Goal: Task Accomplishment & Management: Manage account settings

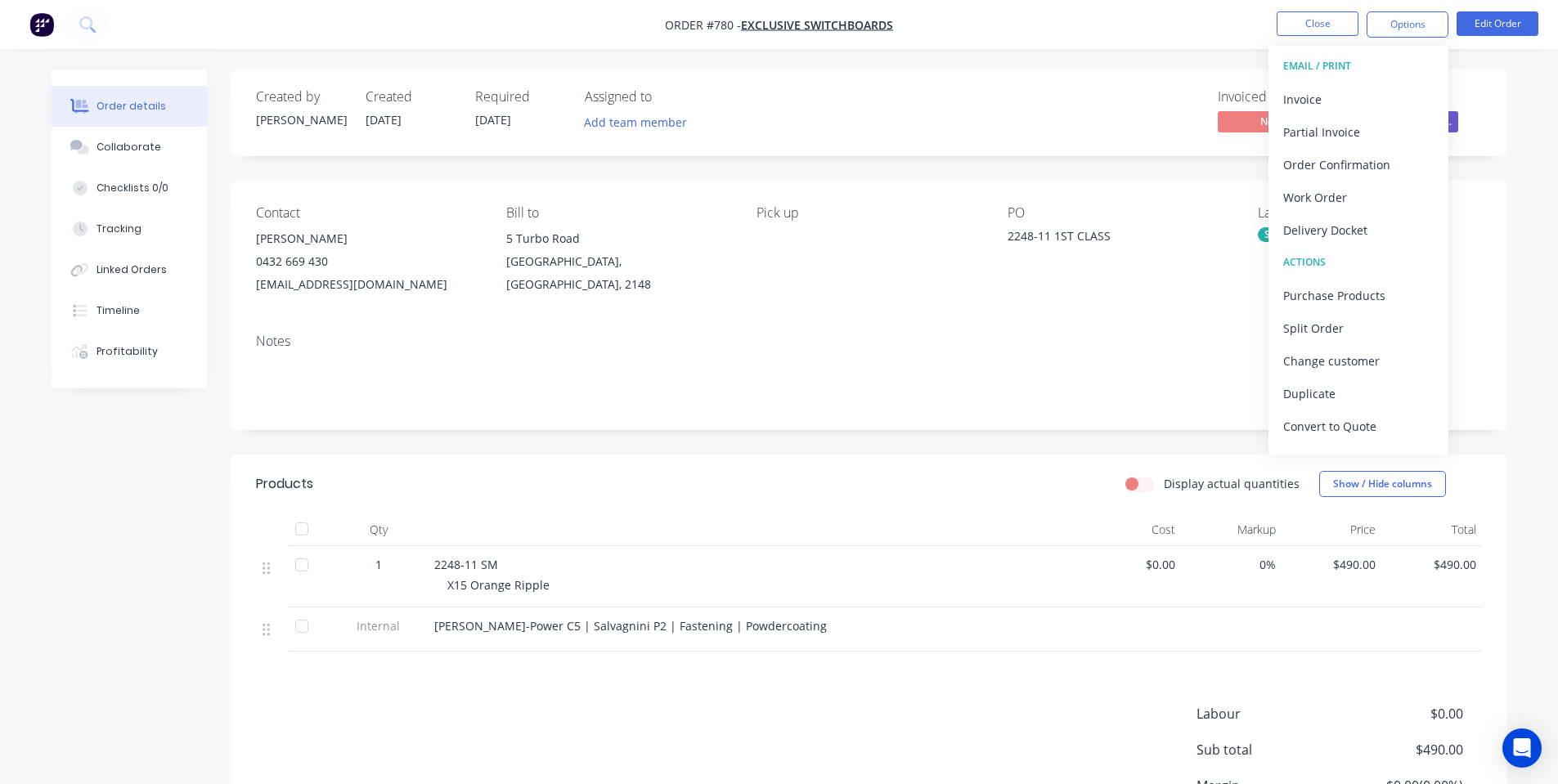
click at [922, 109] on div "Invoiced No Status Received Purcha..." at bounding box center [1116, 112] width 735 height 47
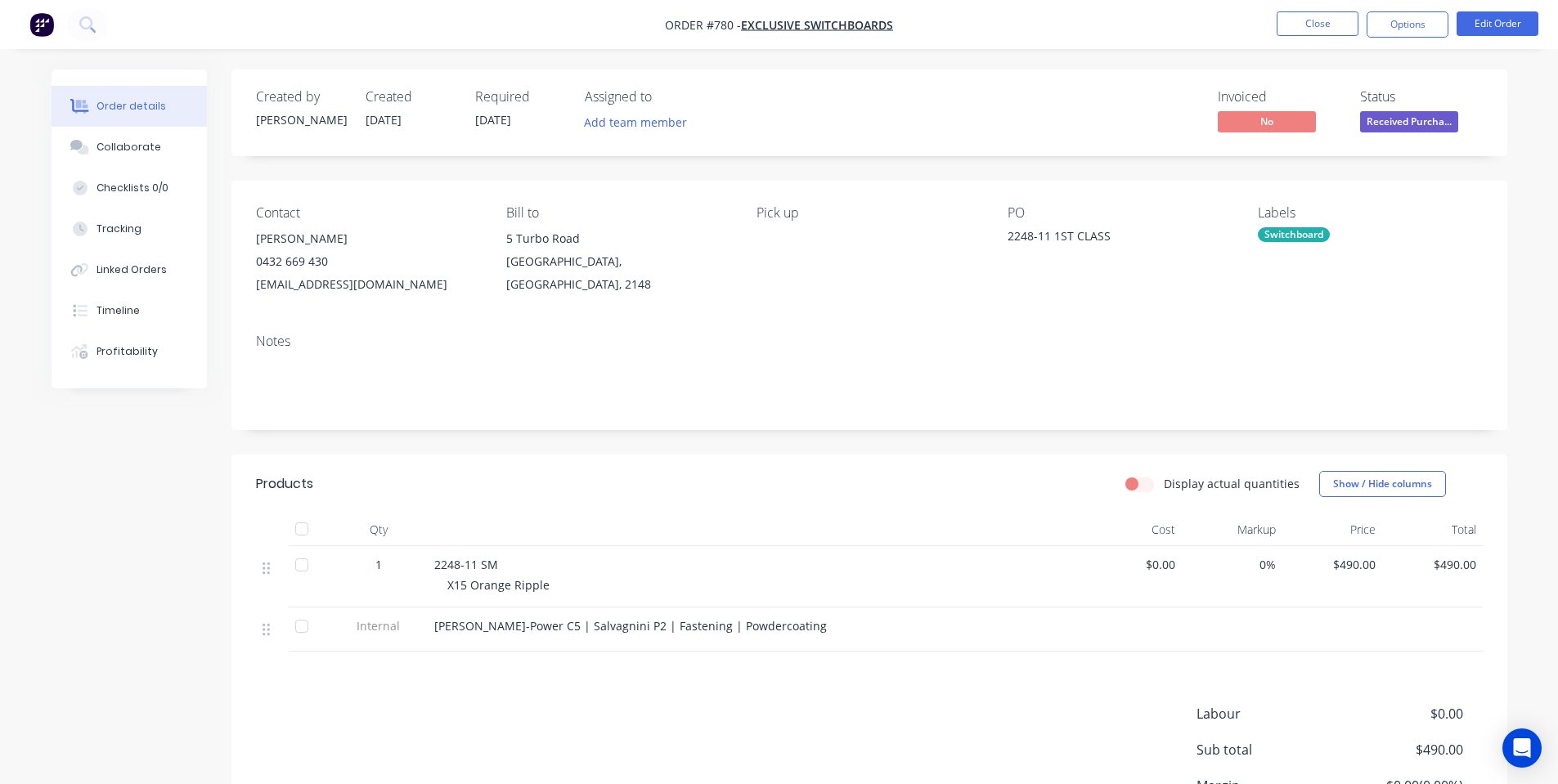
click at [495, 566] on span "2248-11 SM" at bounding box center [466, 564] width 64 height 15
click at [1506, 30] on button "Edit Order" at bounding box center [1498, 24] width 82 height 25
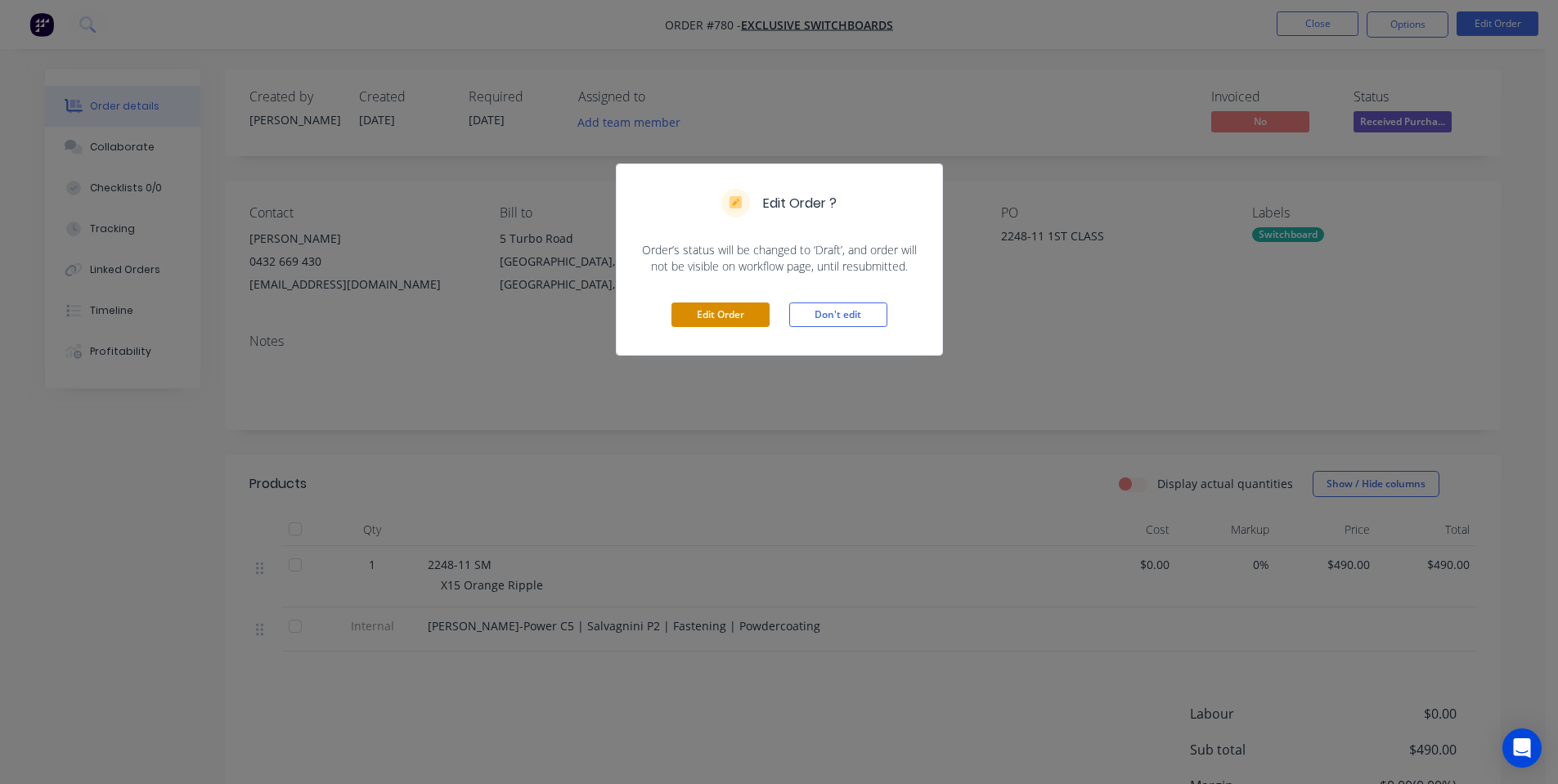
click at [747, 320] on button "Edit Order" at bounding box center [720, 315] width 98 height 25
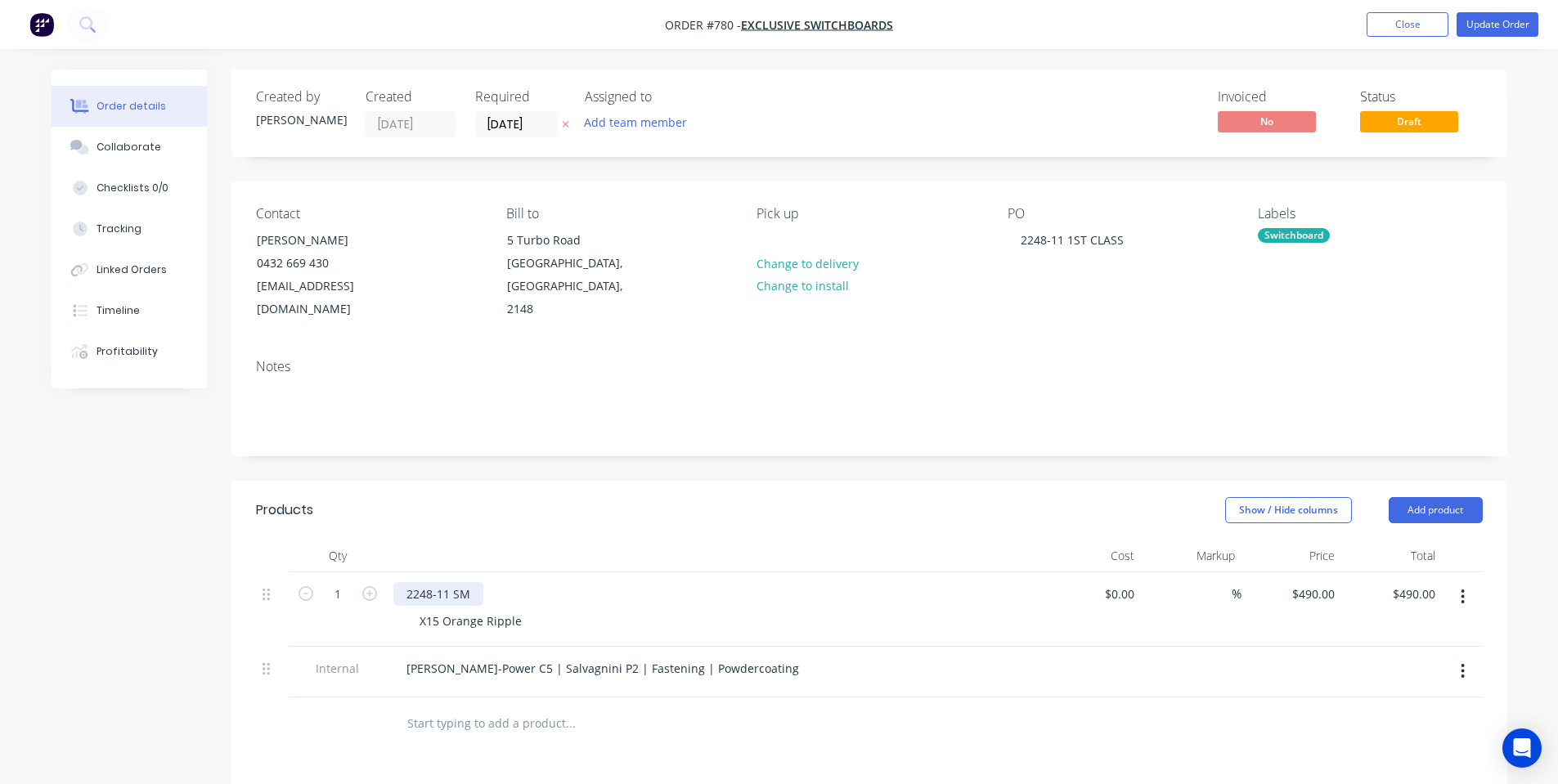
click at [466, 582] on div "2248-11 SM" at bounding box center [438, 594] width 90 height 24
drag, startPoint x: 402, startPoint y: 490, endPoint x: 407, endPoint y: 506, distance: 16.8
click at [410, 506] on header "Products Show / Hide columns Add product" at bounding box center [869, 510] width 1276 height 59
click at [169, 152] on button "Collaborate" at bounding box center [129, 148] width 156 height 41
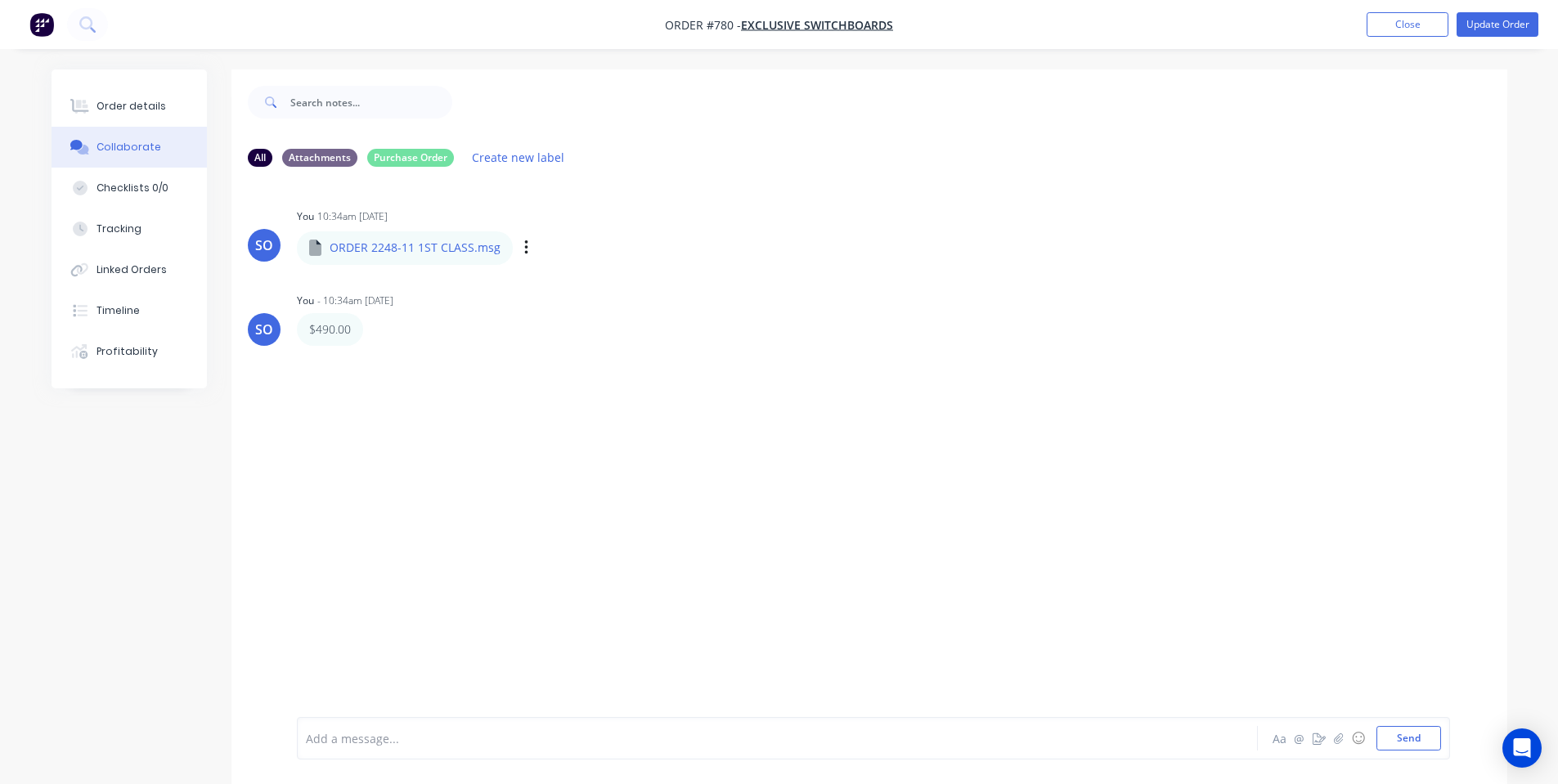
click at [529, 250] on div "Labels Download Delete" at bounding box center [611, 248] width 184 height 24
click at [525, 252] on icon "button" at bounding box center [527, 248] width 5 height 19
click at [563, 318] on button "Delete" at bounding box center [633, 328] width 184 height 36
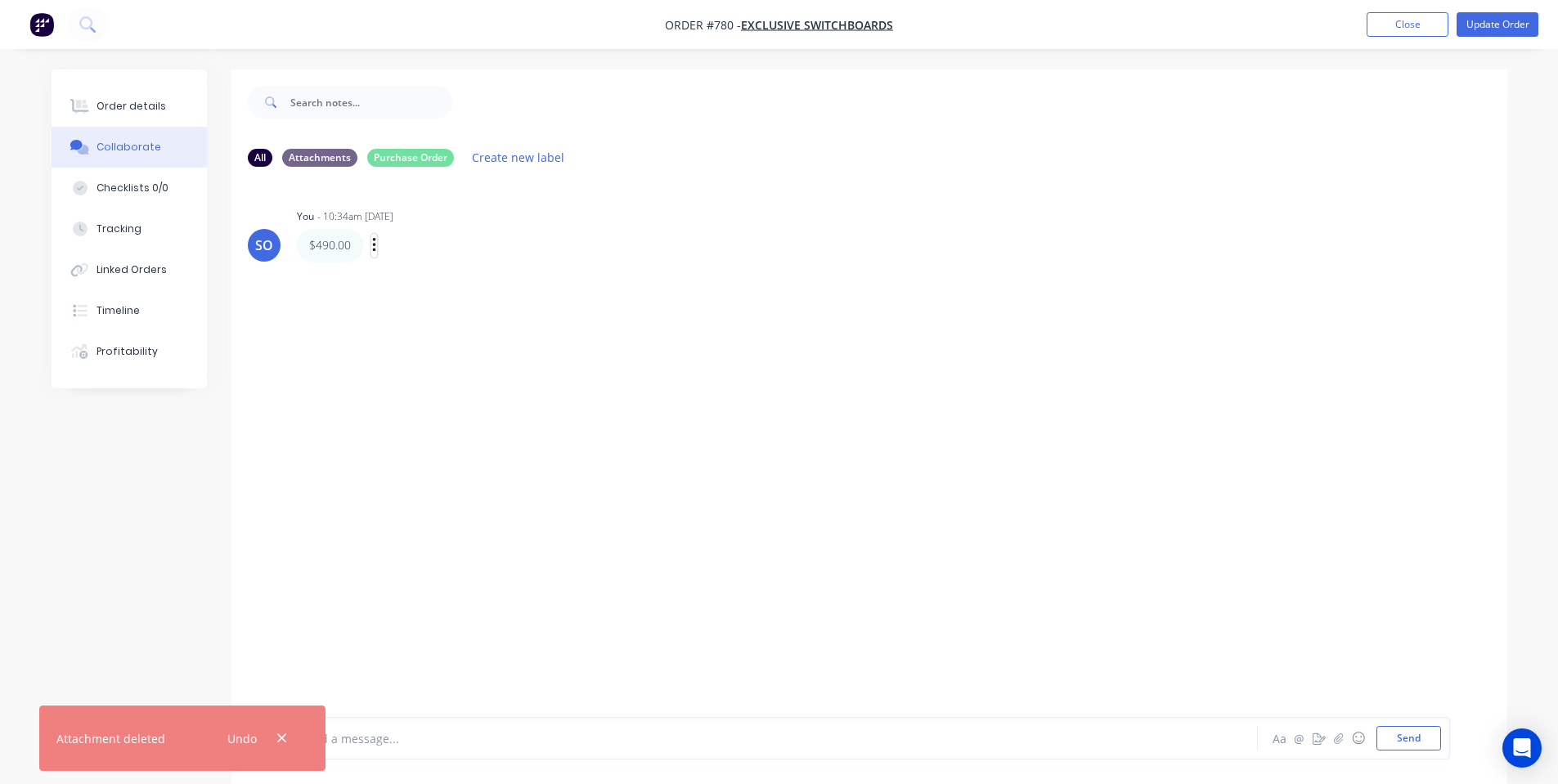
click at [377, 252] on button "button" at bounding box center [374, 245] width 6 height 24
click at [379, 245] on div "Labels Edit Delete" at bounding box center [376, 245] width 10 height 24
click at [373, 249] on icon "button" at bounding box center [375, 245] width 5 height 19
click at [416, 298] on button "Delete" at bounding box center [434, 302] width 103 height 27
click at [1409, 734] on button "Send" at bounding box center [1409, 739] width 65 height 25
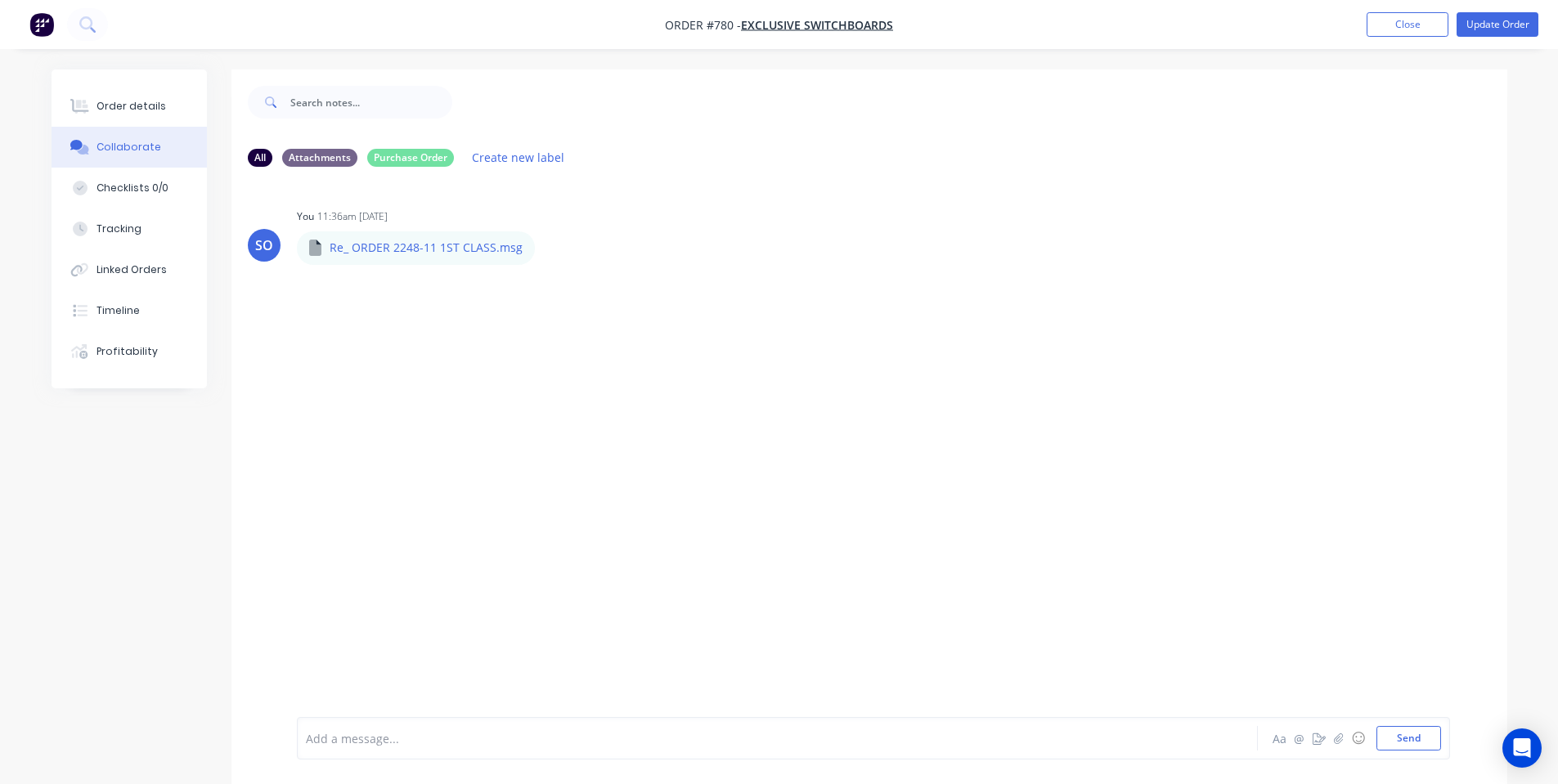
click at [582, 750] on div "Add a message... Aa @ ☺ Send" at bounding box center [873, 739] width 1153 height 43
click at [340, 740] on div at bounding box center [732, 738] width 851 height 17
click at [119, 120] on button "Order details" at bounding box center [129, 107] width 156 height 41
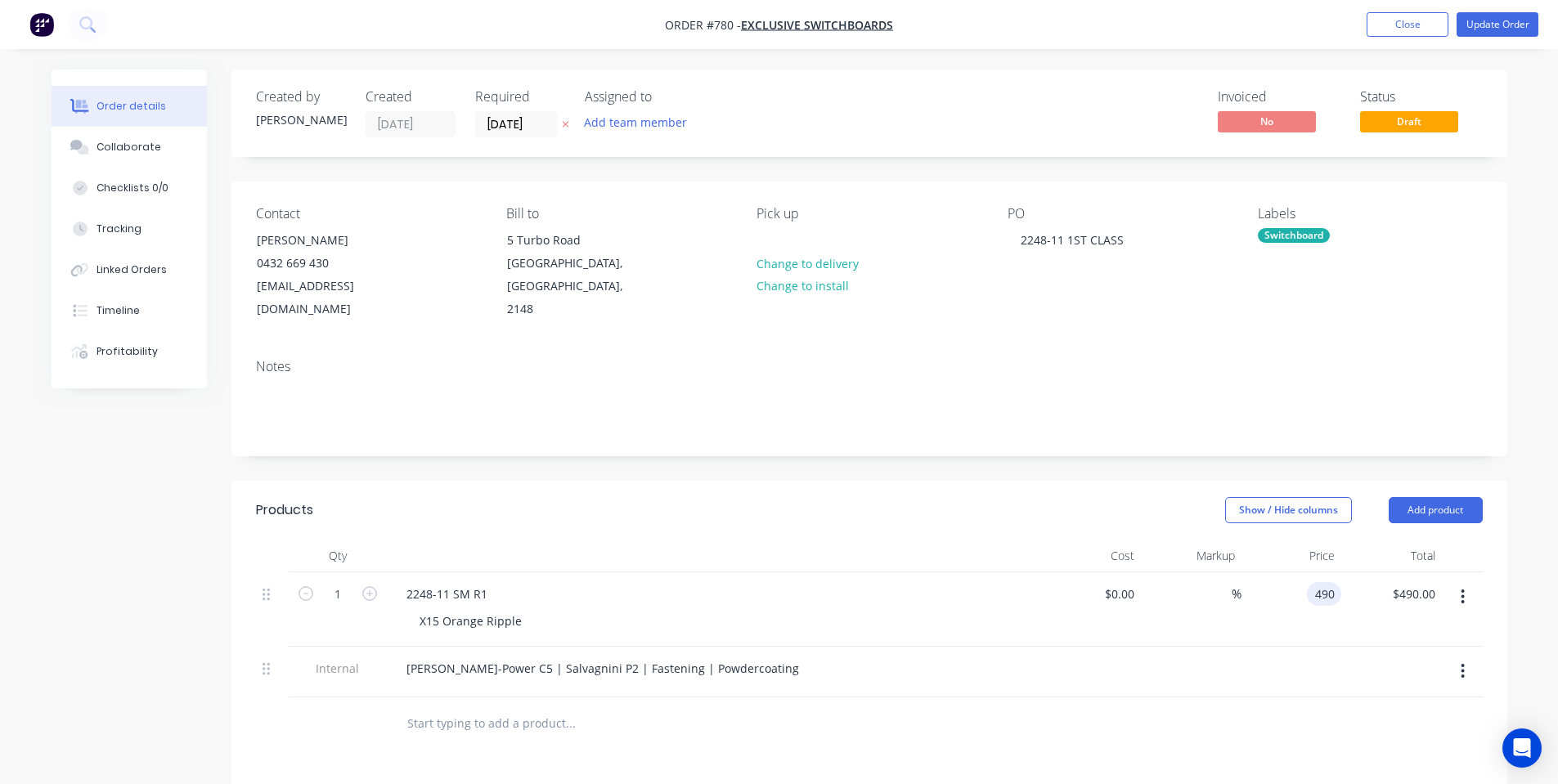
click at [1326, 582] on input "490" at bounding box center [1327, 594] width 28 height 24
type input "$485.00"
click at [907, 411] on div "Notes" at bounding box center [869, 400] width 1276 height 109
drag, startPoint x: 633, startPoint y: 638, endPoint x: 590, endPoint y: 650, distance: 44.6
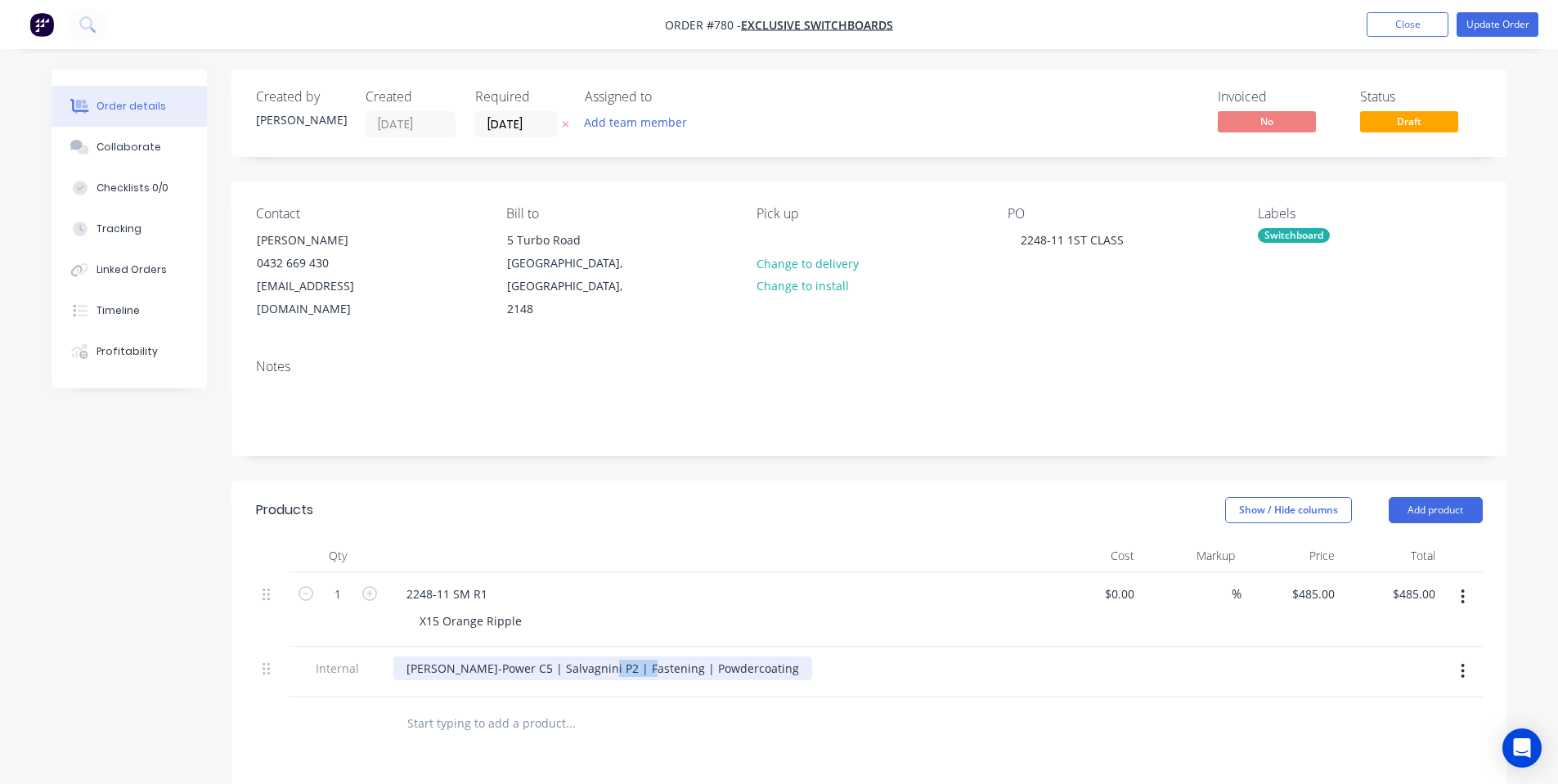
click at [590, 657] on div "[PERSON_NAME]-Power C5 | Salvagnini P2 | Fastening | Powdercoating" at bounding box center [602, 668] width 419 height 24
click at [1471, 14] on button "Update Order" at bounding box center [1498, 25] width 82 height 25
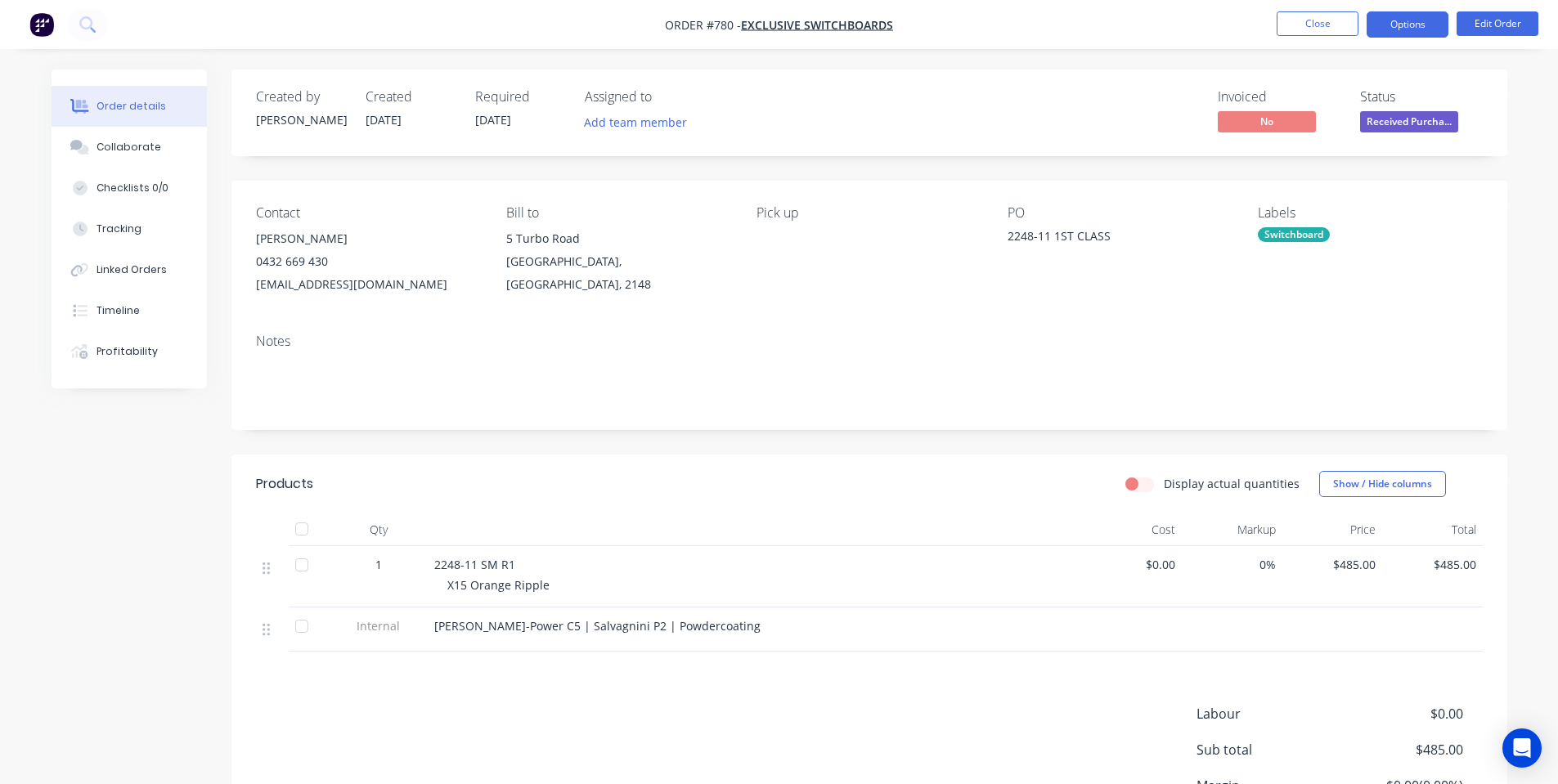
click at [1421, 26] on button "Options" at bounding box center [1408, 24] width 82 height 26
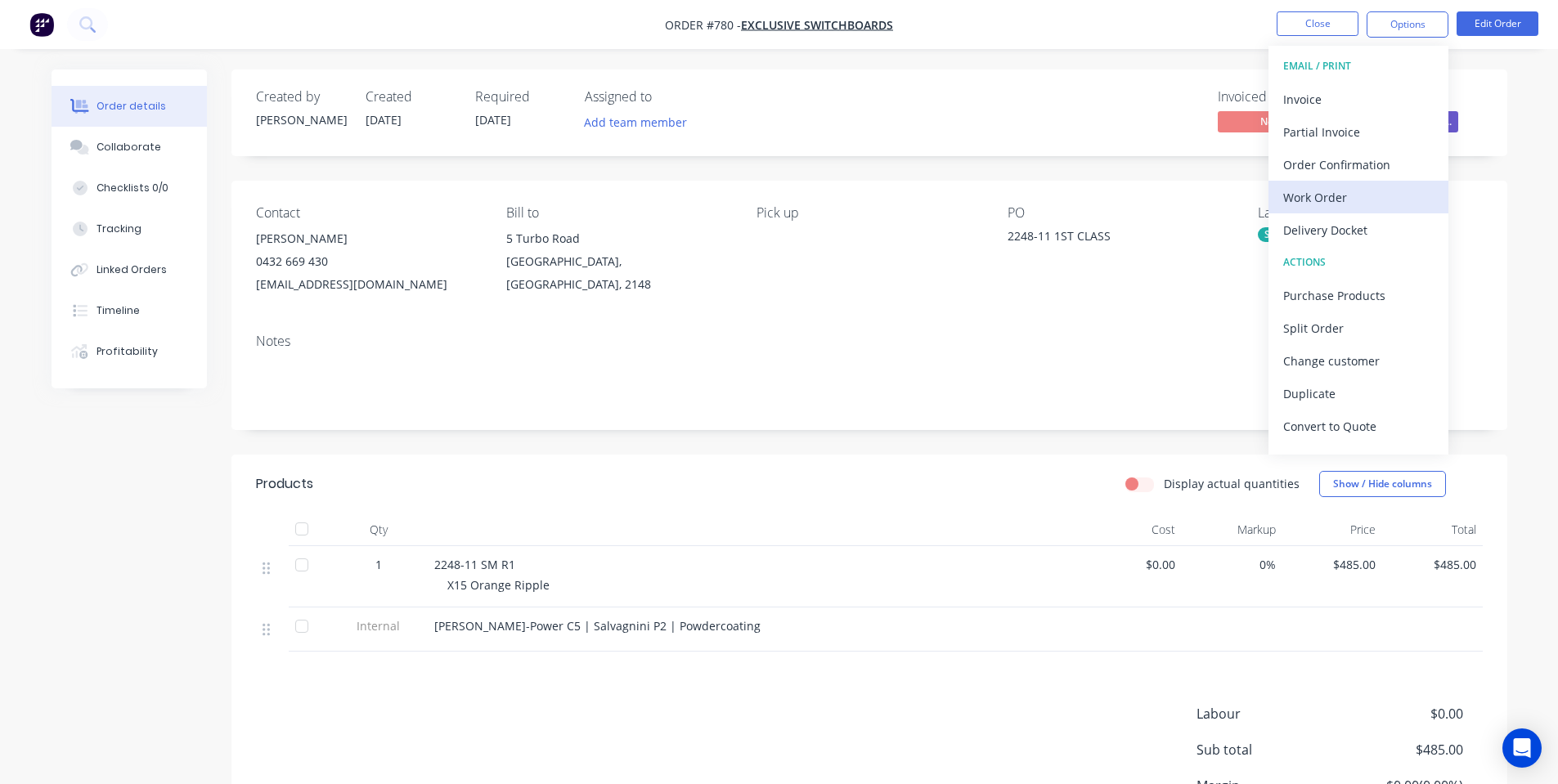
click at [1343, 194] on div "Work Order" at bounding box center [1358, 197] width 150 height 24
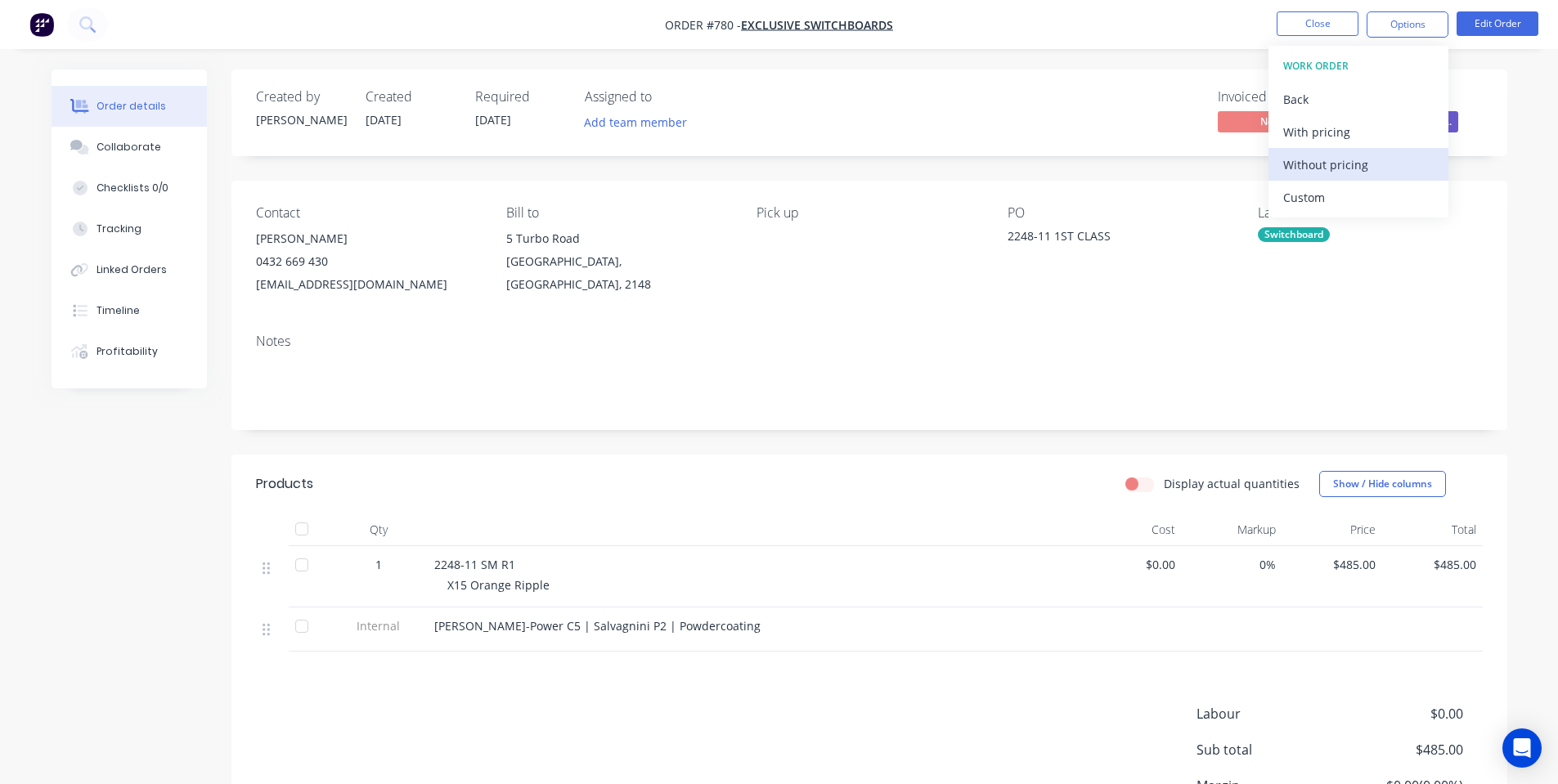
click at [1335, 169] on div "Without pricing" at bounding box center [1358, 164] width 150 height 24
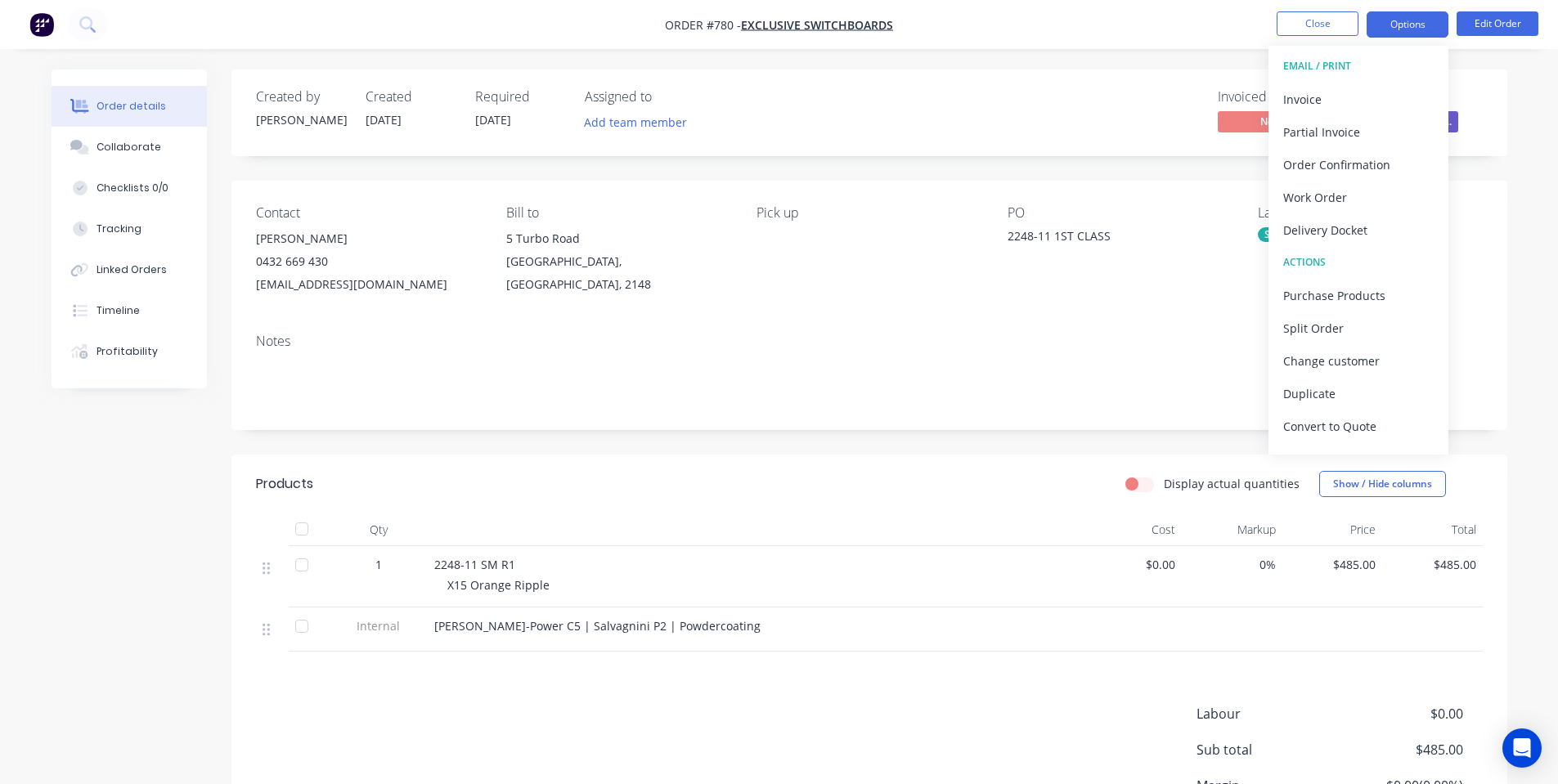
click at [1381, 27] on button "Options" at bounding box center [1408, 24] width 82 height 26
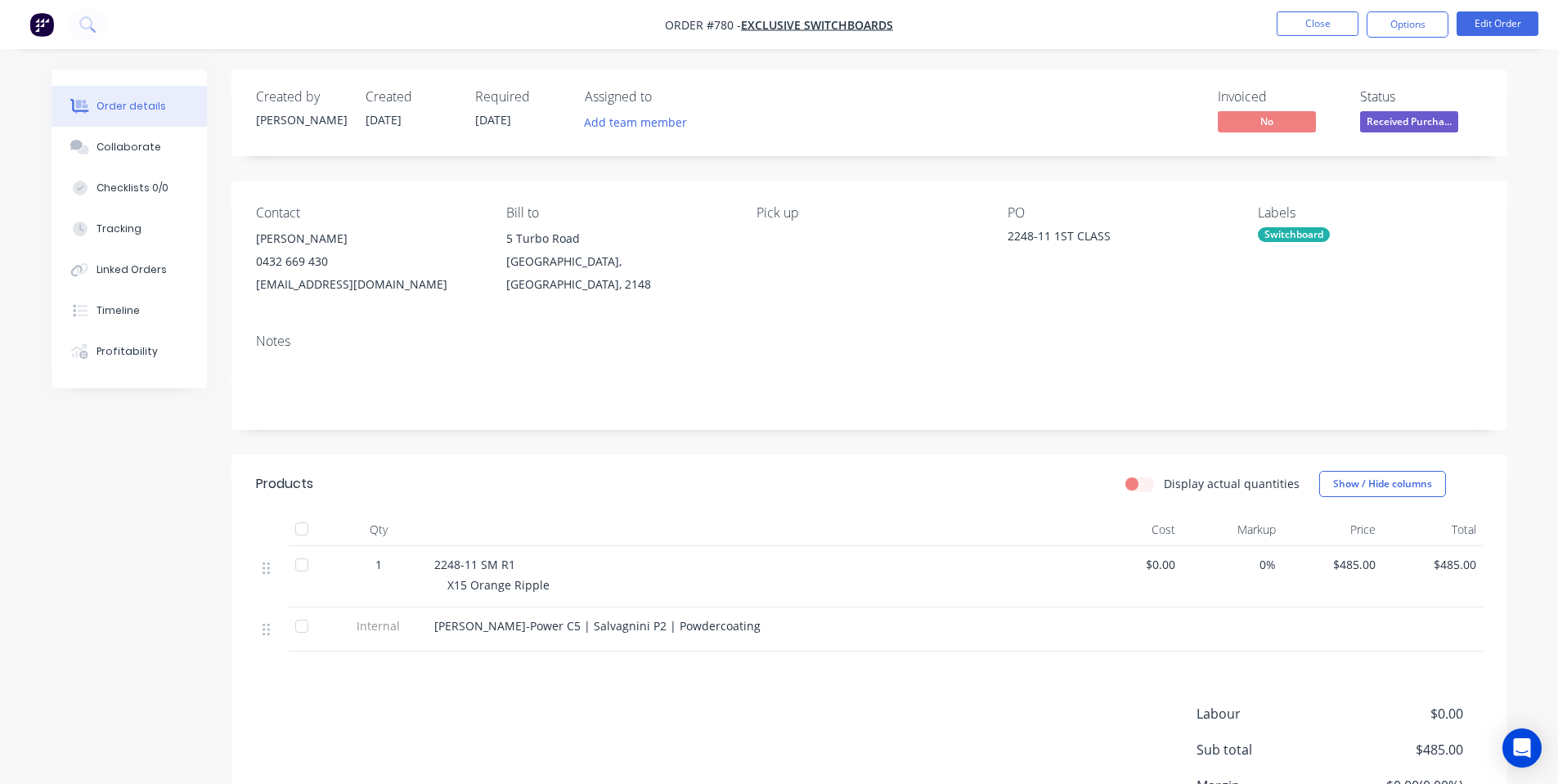
click at [1386, 37] on nav "Order #780 - Exclusive Switchboards Close Options Edit Order" at bounding box center [779, 24] width 1558 height 49
drag, startPoint x: 1389, startPoint y: 18, endPoint x: 1385, endPoint y: 39, distance: 21.4
click at [1392, 16] on button "Options" at bounding box center [1408, 24] width 82 height 26
click at [1199, 146] on div "Created by [PERSON_NAME] Created [DATE] Required [DATE] Assigned to Add team me…" at bounding box center [869, 113] width 1276 height 87
click at [1543, 9] on nav "Order #780 - Exclusive Switchboards Close Options Edit Order" at bounding box center [779, 24] width 1558 height 49
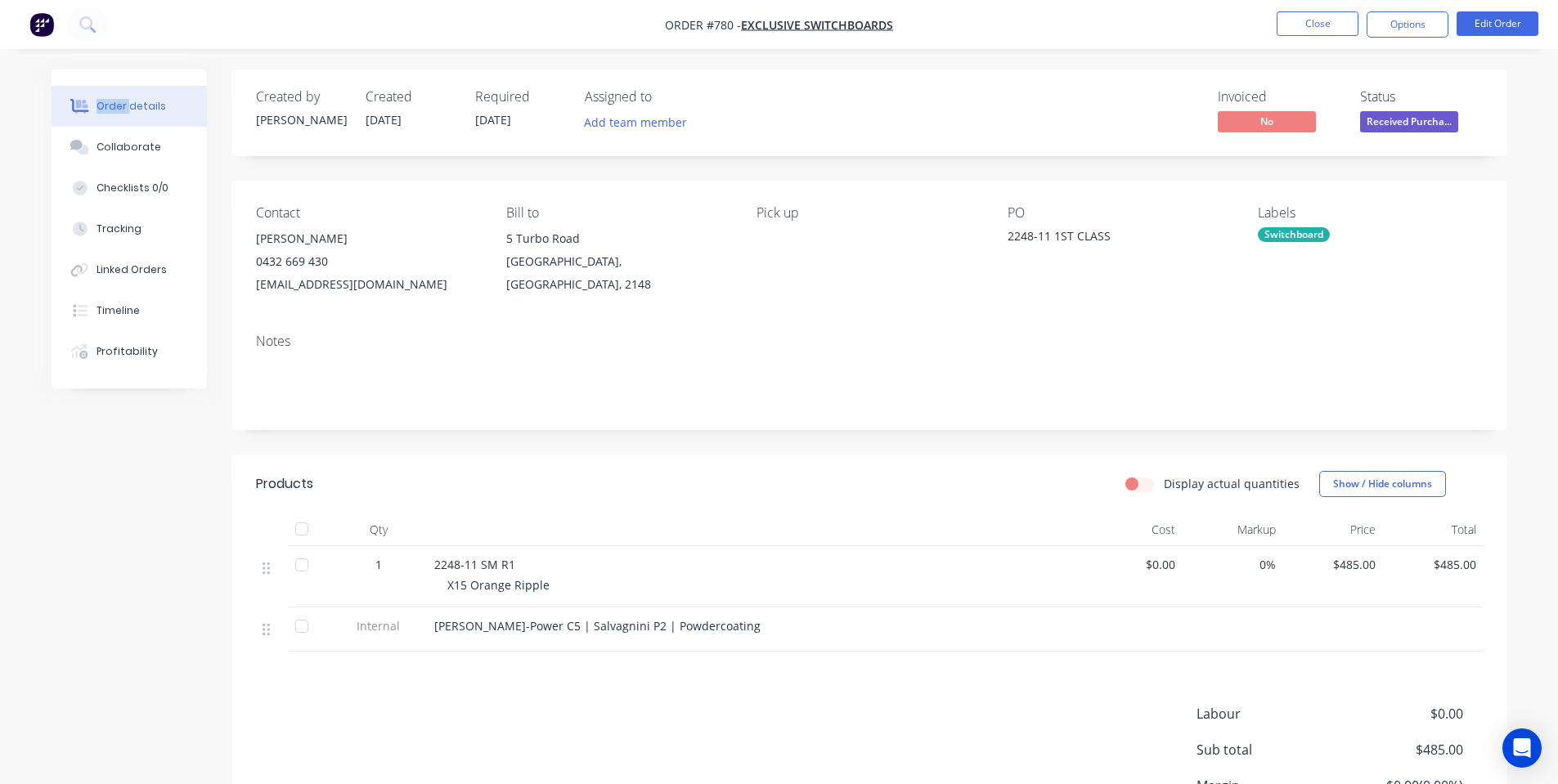
click at [1543, 9] on nav "Order #780 - Exclusive Switchboards Close Options Edit Order" at bounding box center [779, 24] width 1558 height 49
click at [1513, 28] on button "Edit Order" at bounding box center [1498, 24] width 82 height 25
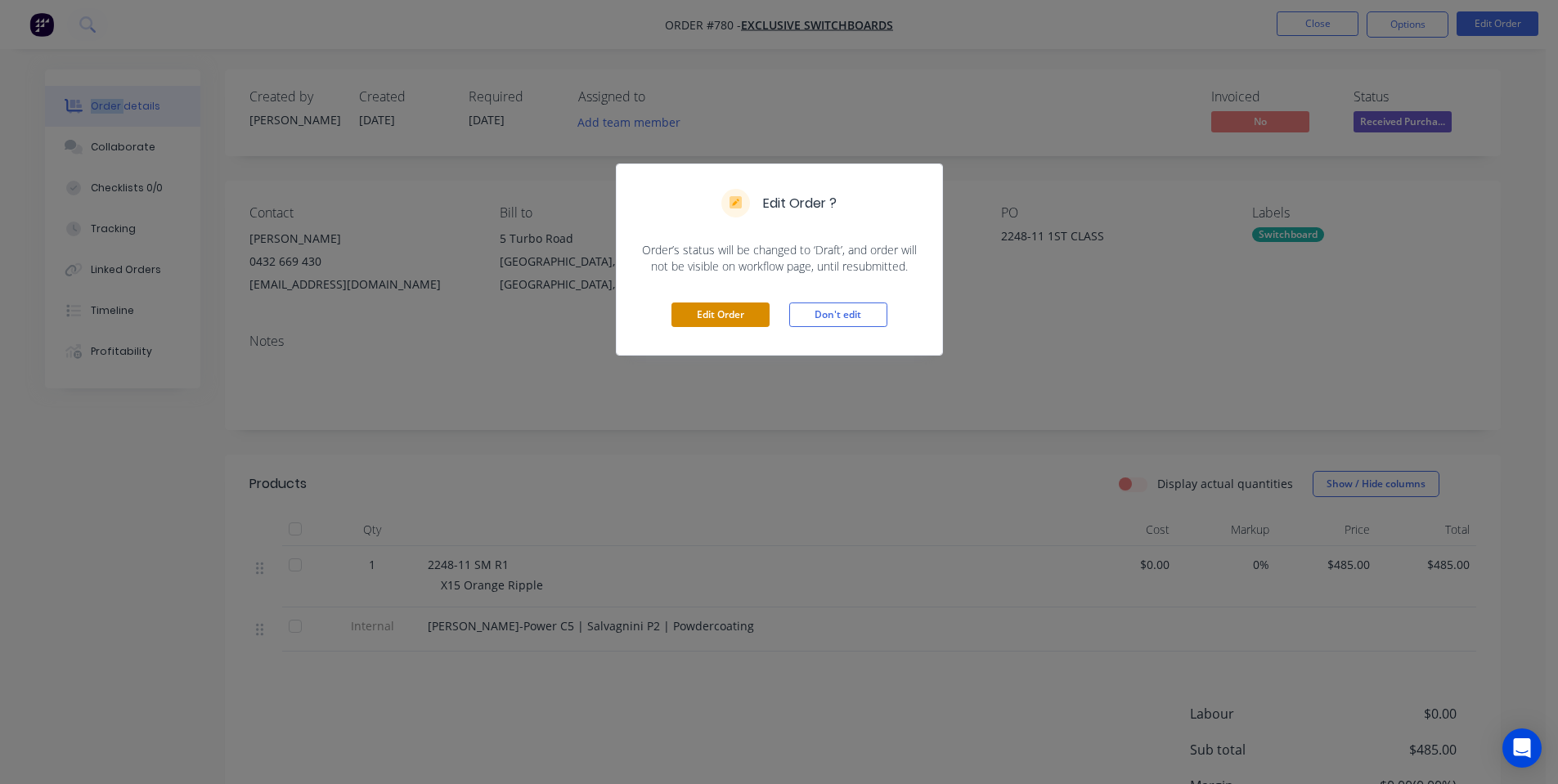
click at [704, 322] on button "Edit Order" at bounding box center [720, 315] width 98 height 25
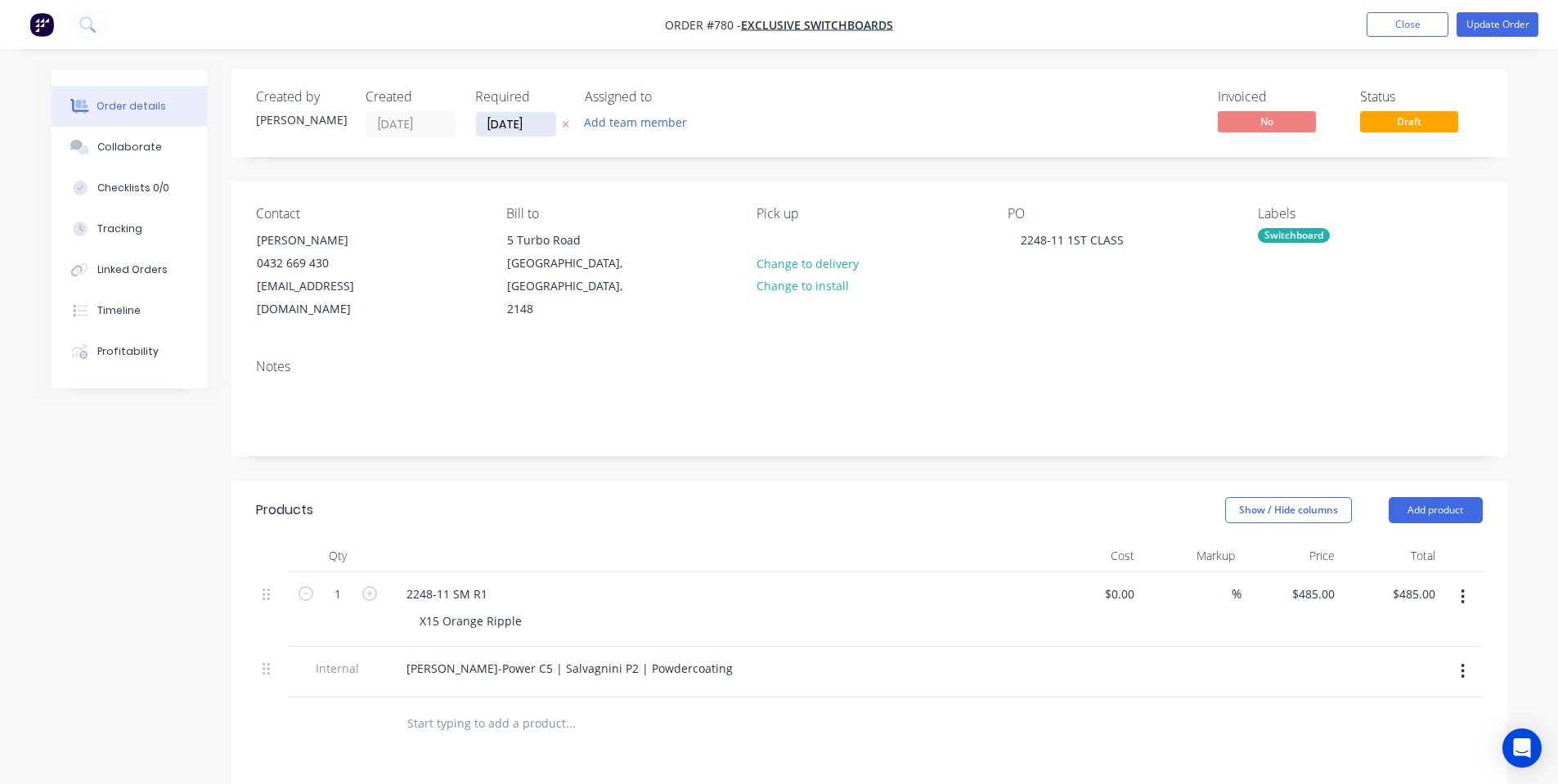
click at [486, 134] on input "[DATE]" at bounding box center [516, 124] width 80 height 25
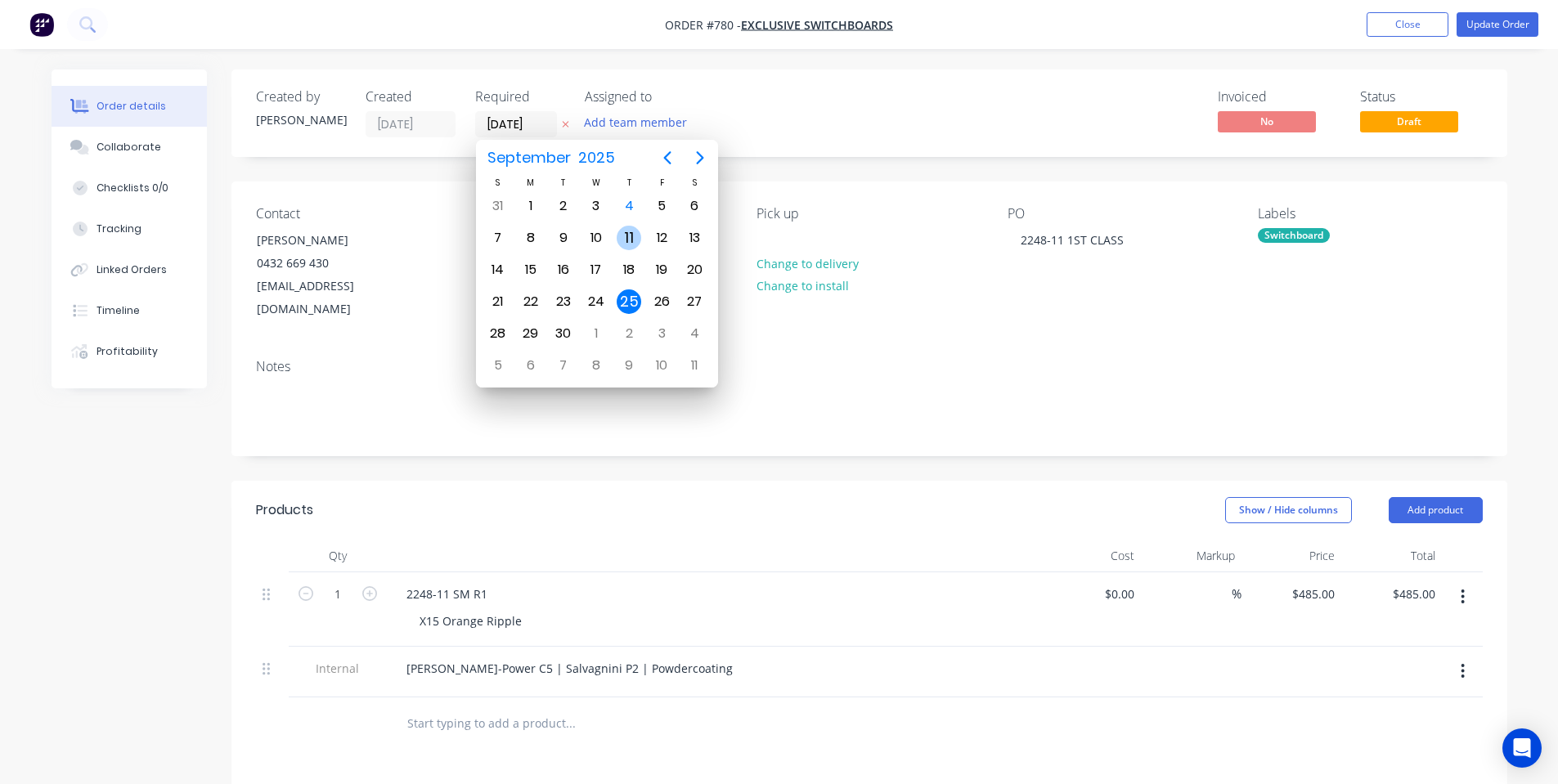
click at [622, 235] on div "11" at bounding box center [630, 238] width 25 height 25
type input "[DATE]"
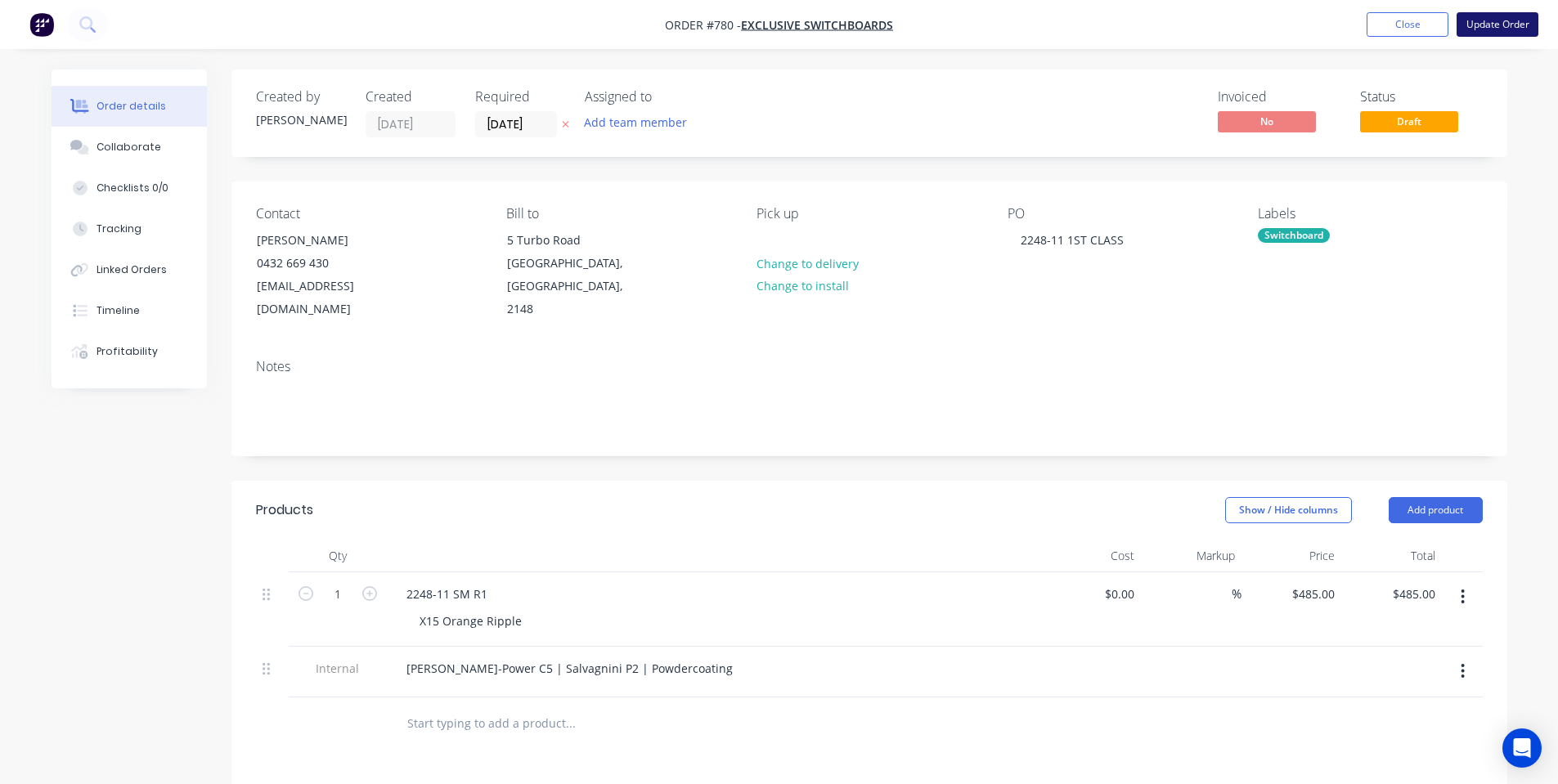
click at [1512, 24] on button "Update Order" at bounding box center [1498, 25] width 82 height 25
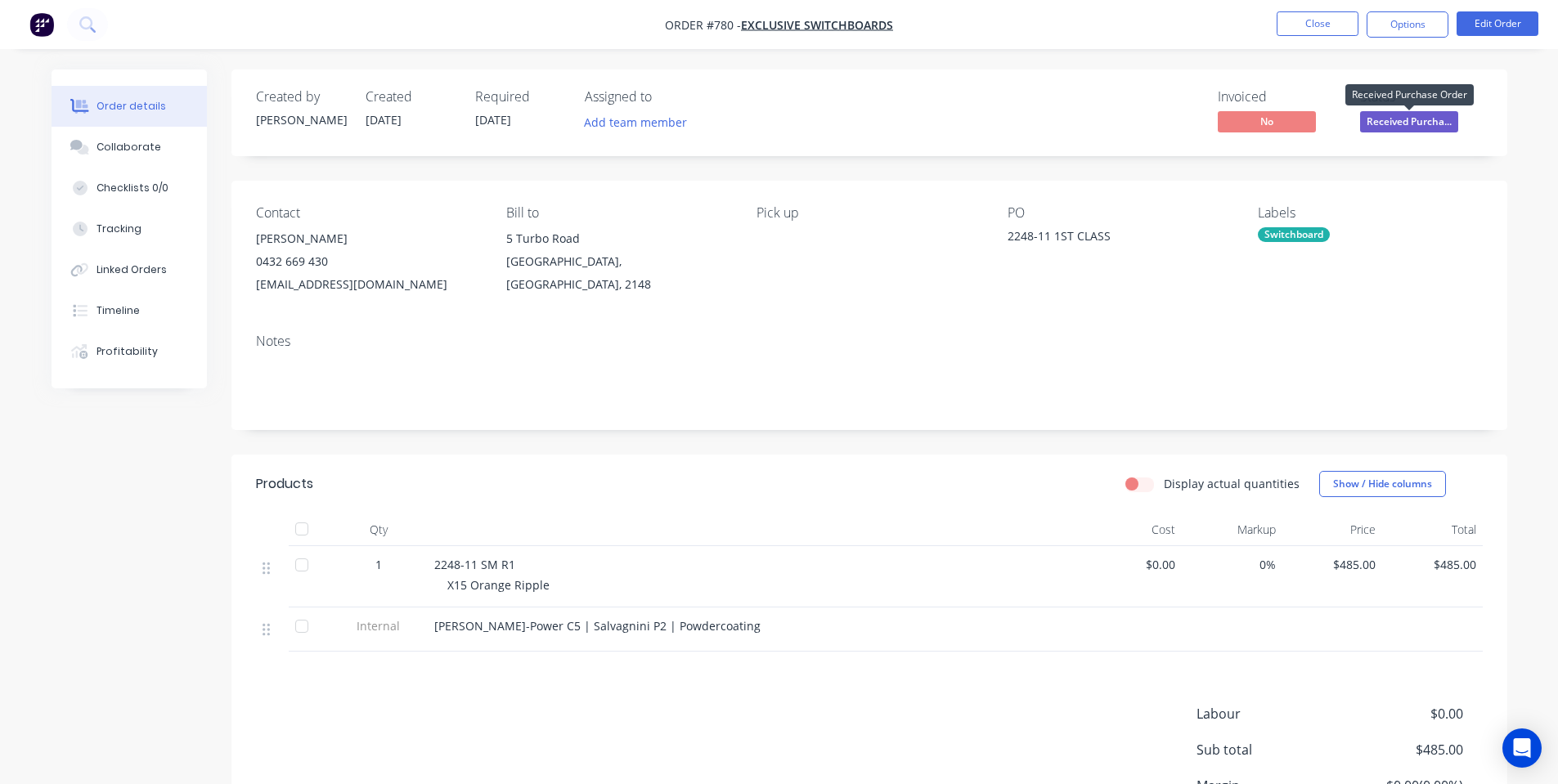
click at [1445, 114] on span "Received Purcha..." at bounding box center [1409, 121] width 98 height 20
click at [1308, 229] on div "Switchboard" at bounding box center [1294, 235] width 72 height 15
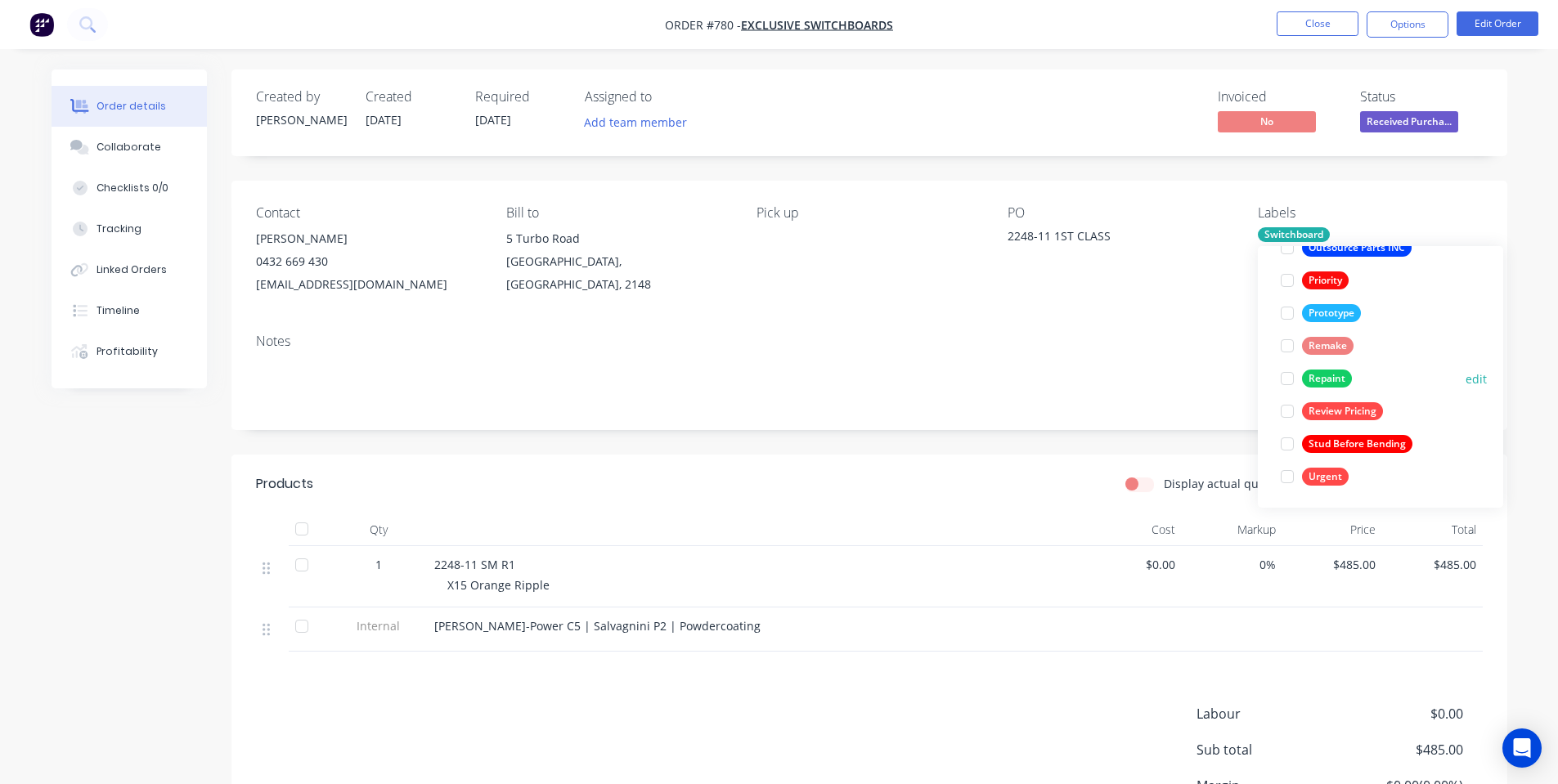
scroll to position [425, 0]
click at [1334, 470] on div "Urgent" at bounding box center [1325, 475] width 46 height 18
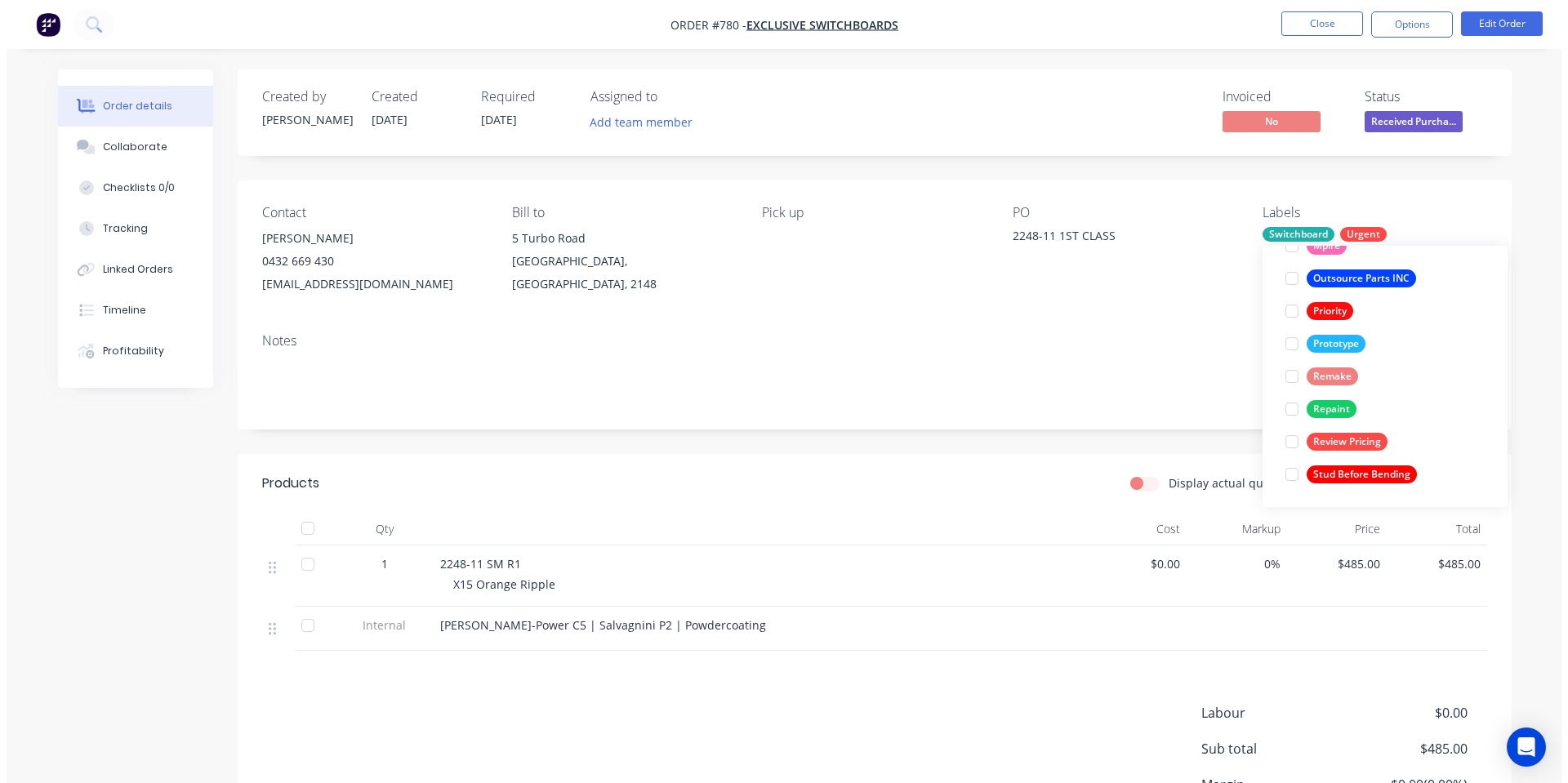
scroll to position [0, 0]
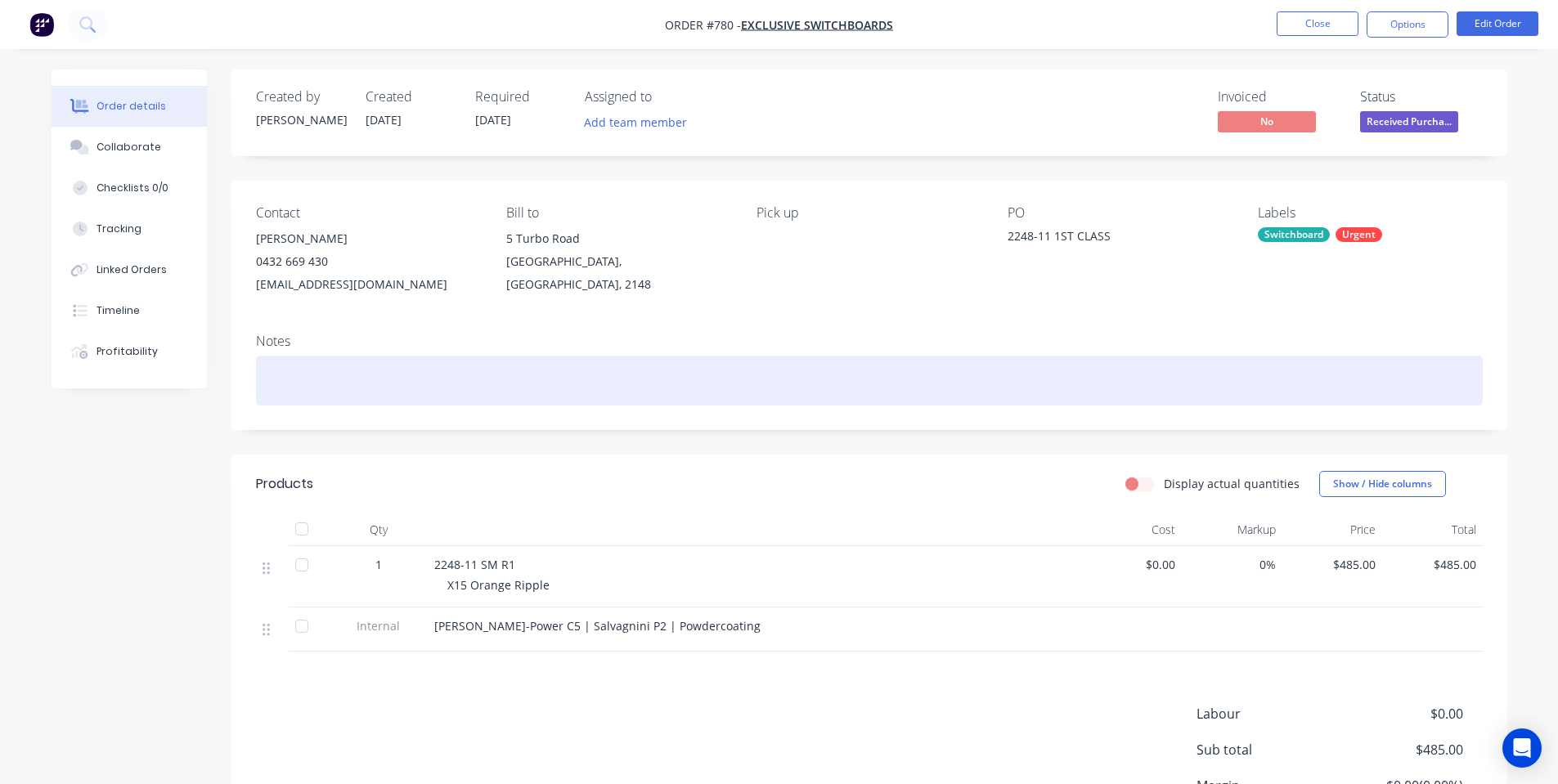
click at [1111, 379] on div at bounding box center [870, 380] width 1227 height 50
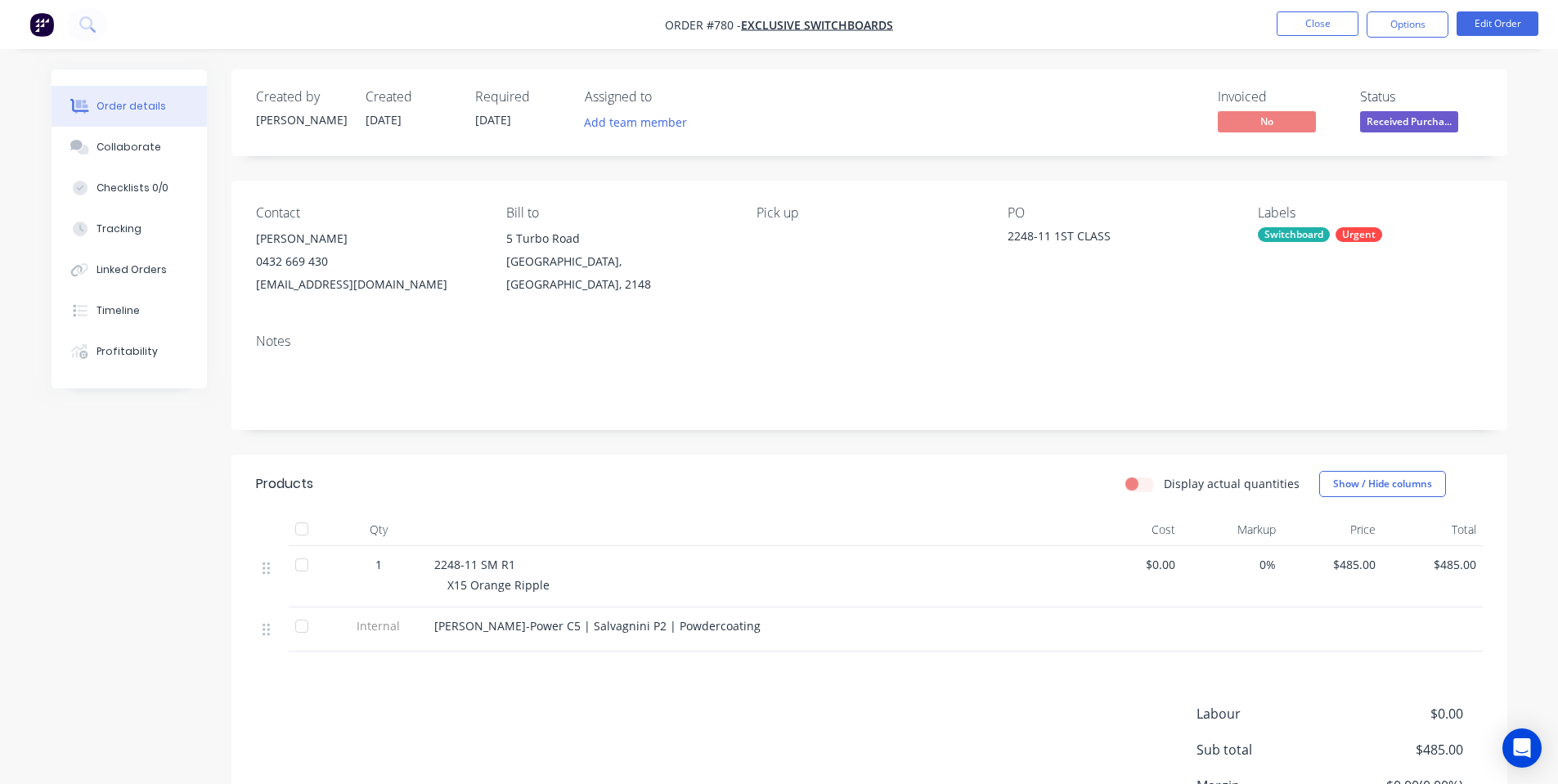
drag, startPoint x: 1533, startPoint y: 16, endPoint x: 1440, endPoint y: 67, distance: 106.1
click at [1451, 79] on div "Order #780 - Exclusive Switchboards Close Options Edit Order Order details Coll…" at bounding box center [779, 471] width 1558 height 943
click at [1430, 34] on button "Options" at bounding box center [1408, 24] width 82 height 26
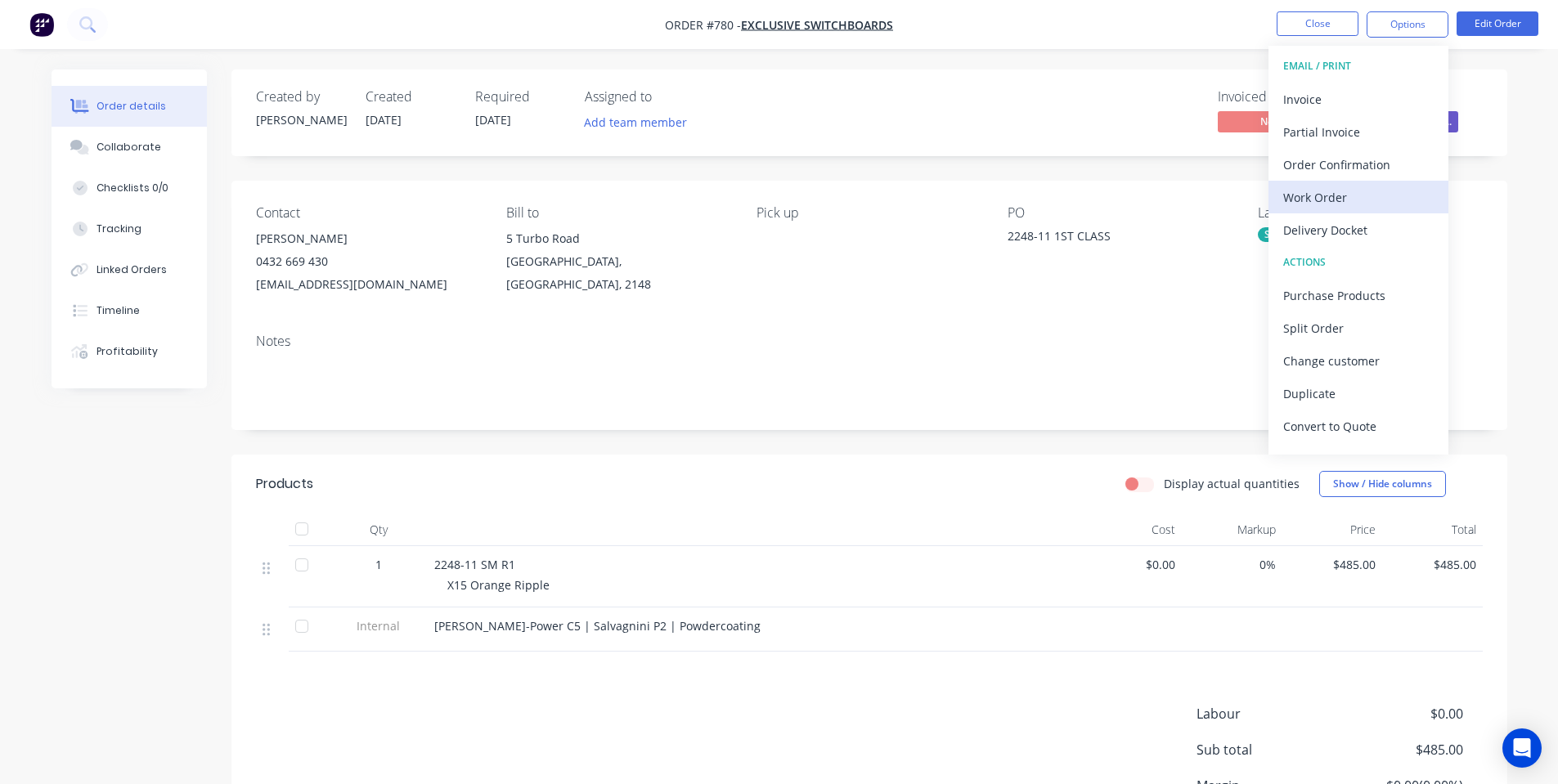
click at [1336, 199] on div "Work Order" at bounding box center [1358, 197] width 150 height 24
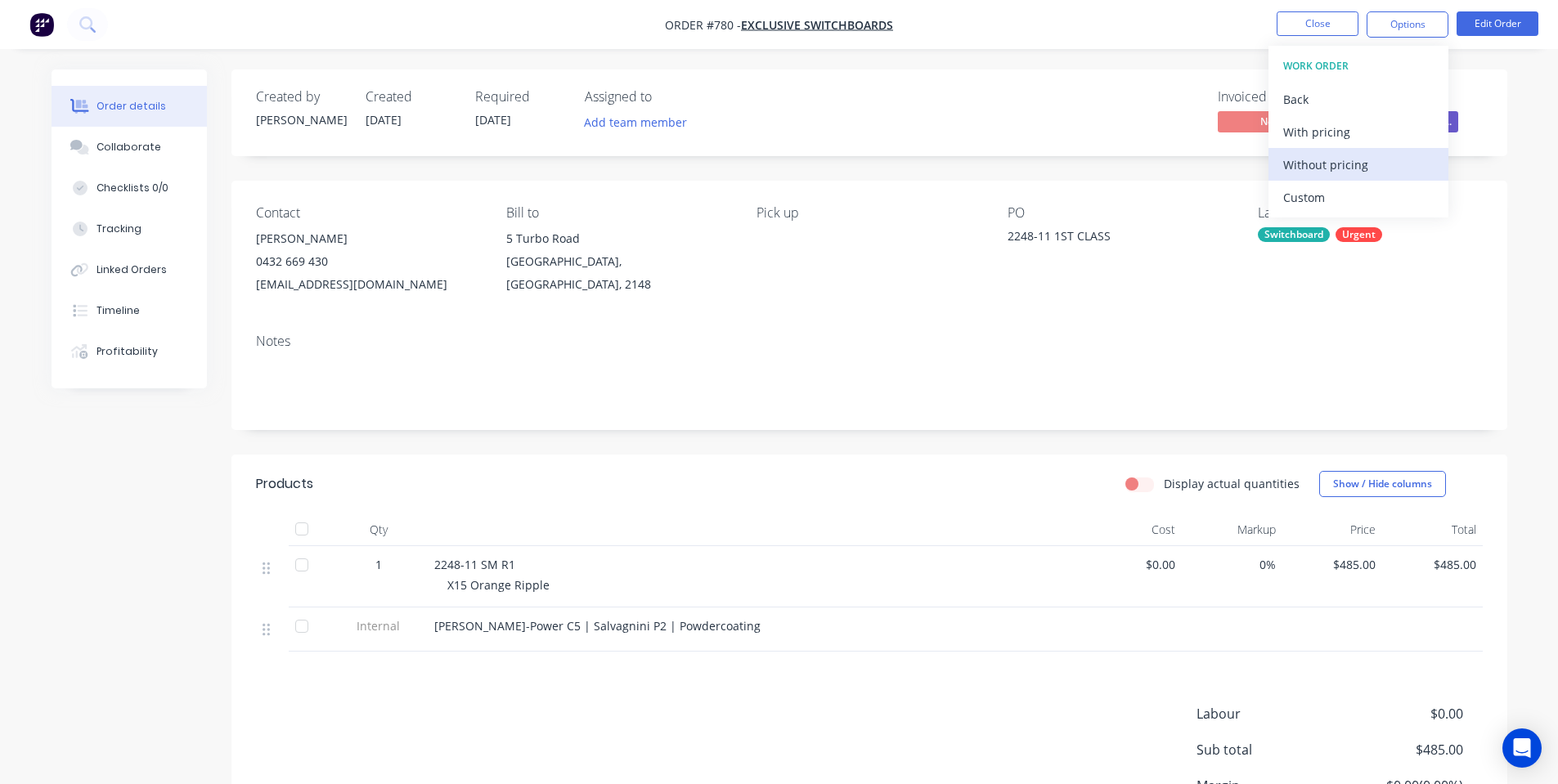
click at [1336, 164] on div "Without pricing" at bounding box center [1358, 164] width 150 height 24
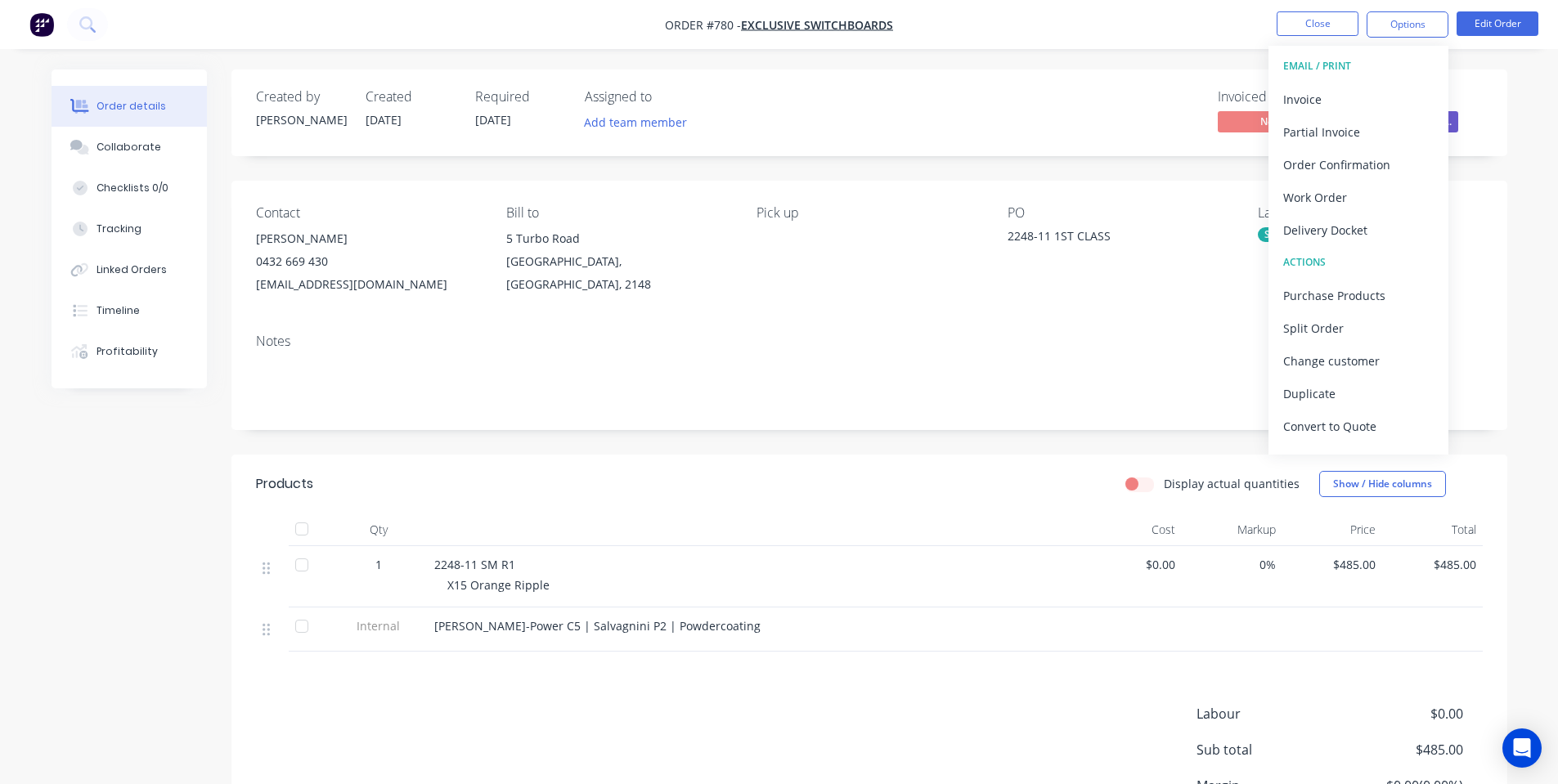
click at [851, 434] on div "Created by [PERSON_NAME] Created [DATE] Required [DATE] Assigned to Add team me…" at bounding box center [869, 493] width 1276 height 849
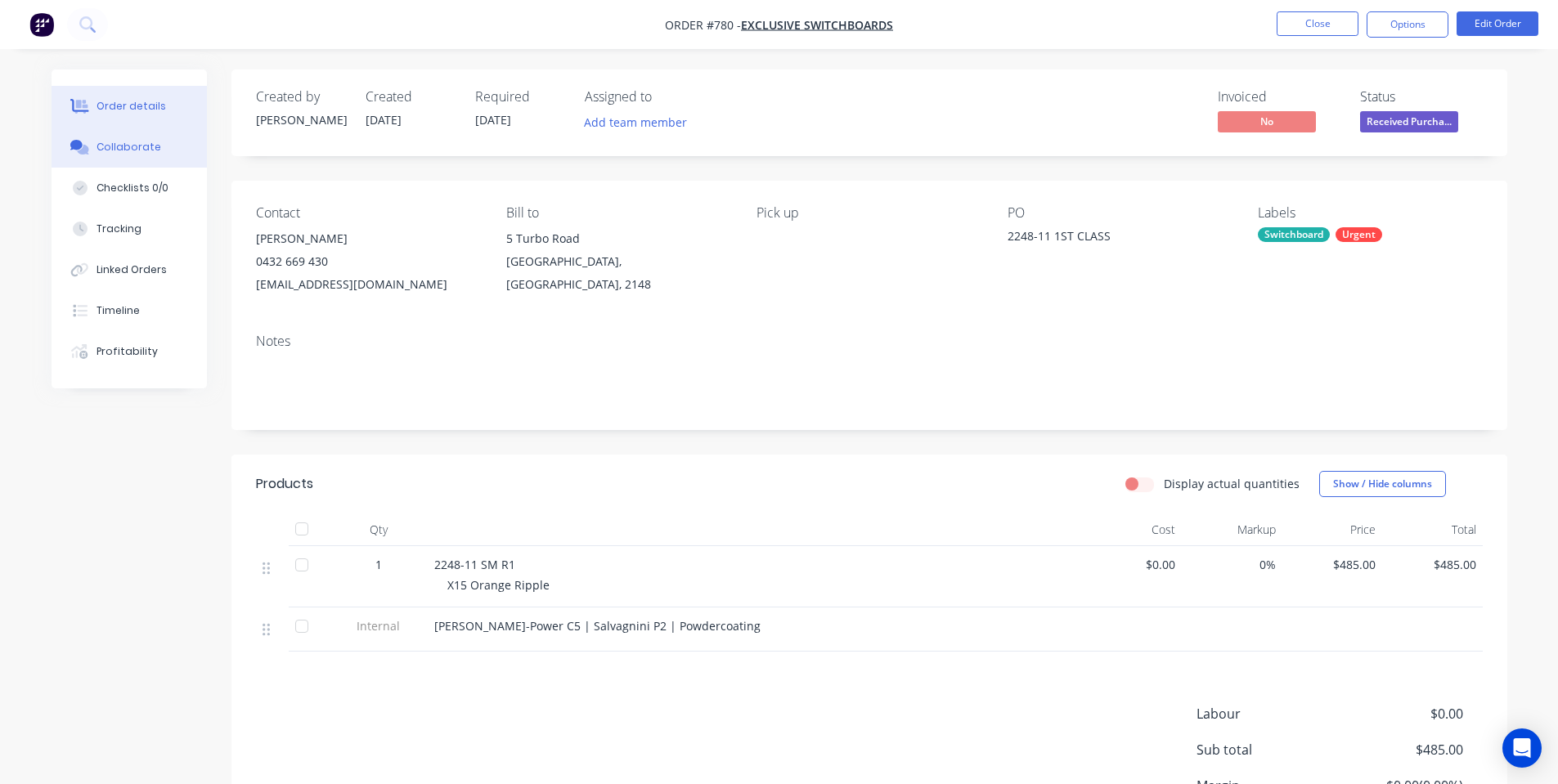
click at [178, 138] on button "Collaborate" at bounding box center [129, 148] width 156 height 41
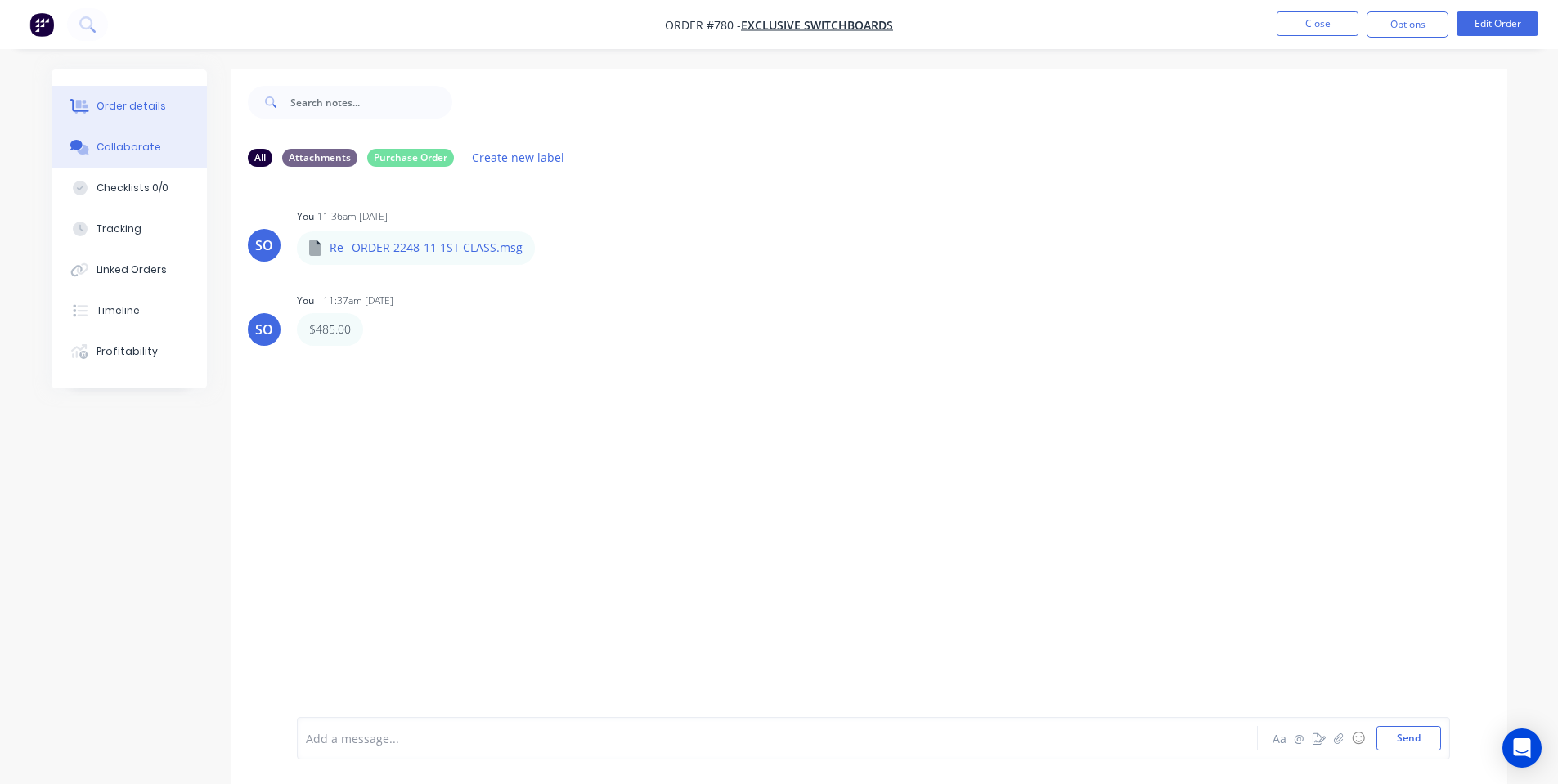
click at [108, 101] on div "Order details" at bounding box center [132, 106] width 69 height 15
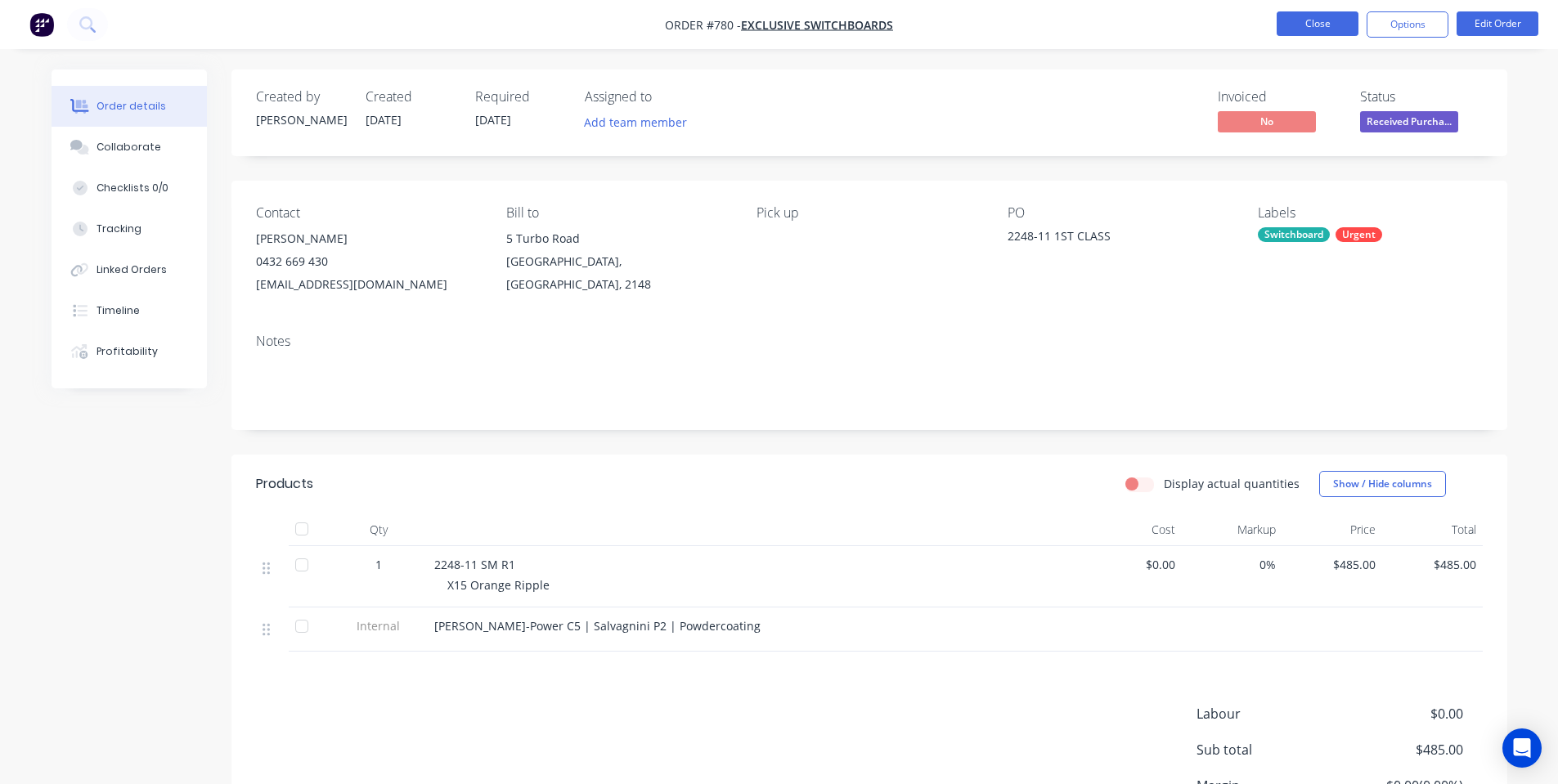
click at [1310, 33] on button "Close" at bounding box center [1318, 24] width 82 height 25
